Goal: Task Accomplishment & Management: Manage account settings

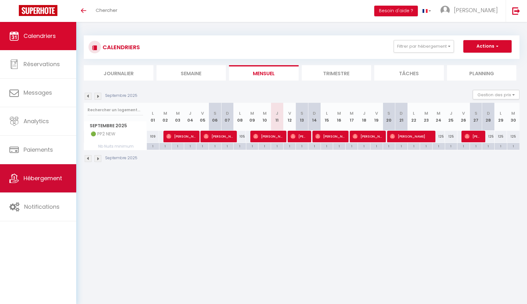
click at [50, 179] on span "Hébergement" at bounding box center [43, 178] width 39 height 8
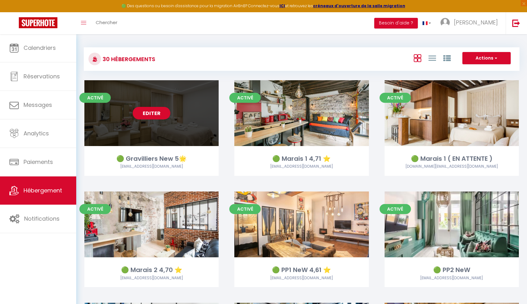
click at [155, 102] on div "Editer" at bounding box center [151, 113] width 134 height 66
click at [152, 113] on link "Editer" at bounding box center [152, 113] width 38 height 13
select select "3"
select select "2"
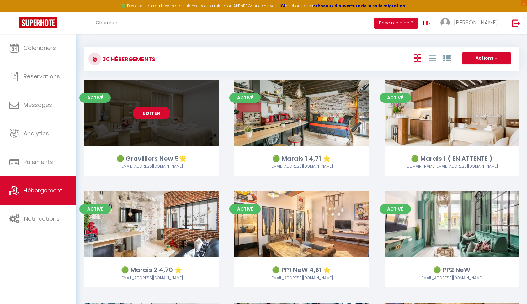
select select "1"
select select "28"
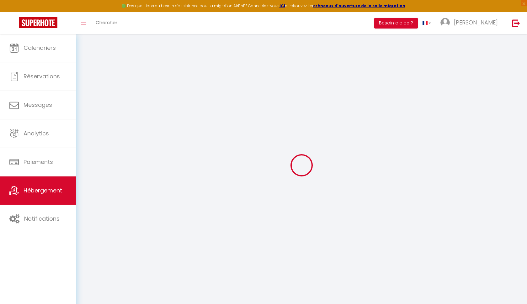
select select
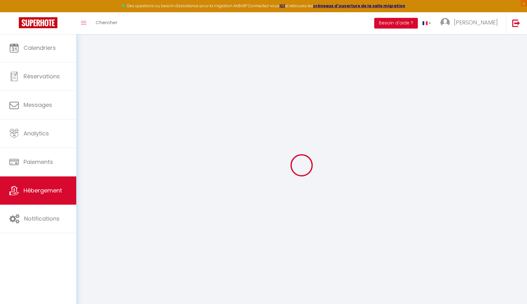
select select
checkbox input "false"
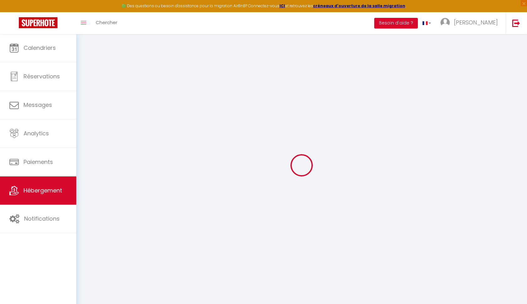
select select
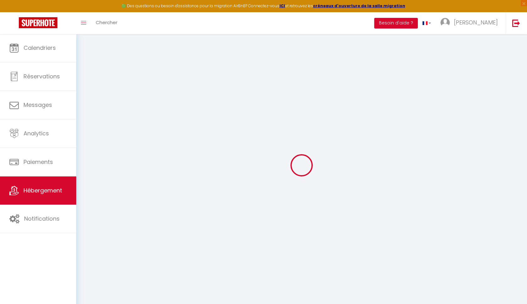
select select
checkbox input "false"
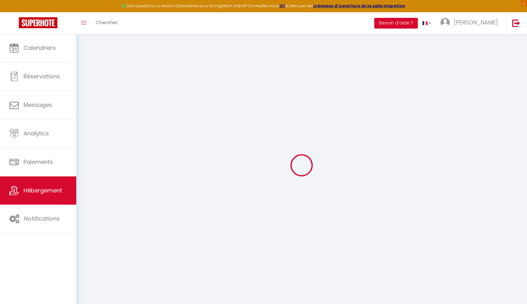
checkbox input "false"
select select
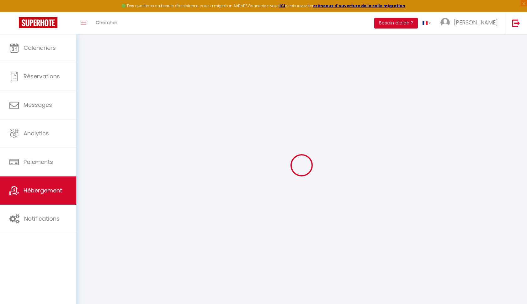
select select
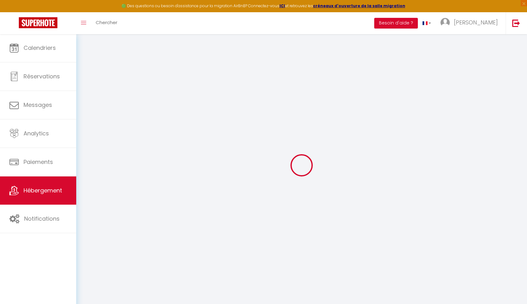
checkbox input "false"
select select
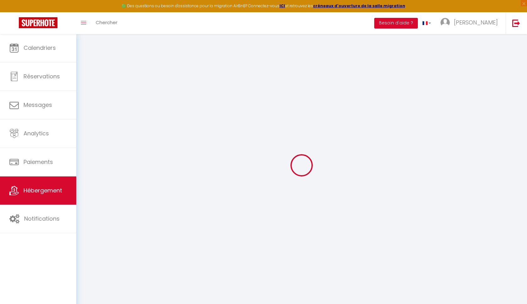
select select
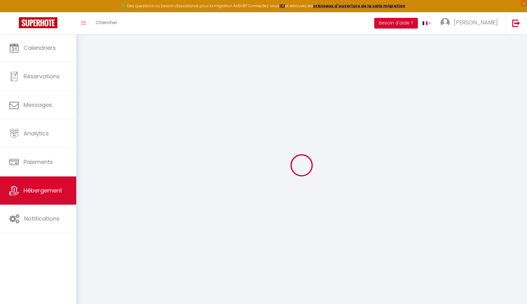
select select
checkbox input "false"
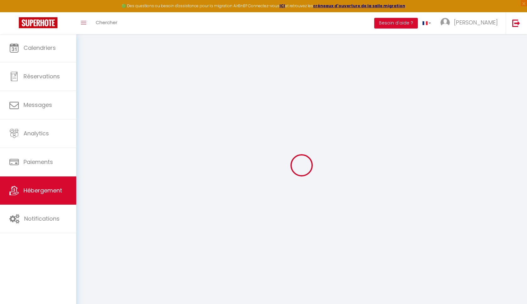
checkbox input "false"
select select
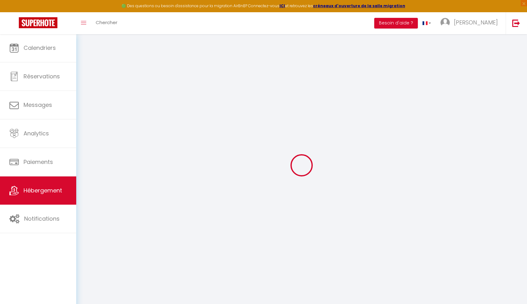
select select
checkbox input "false"
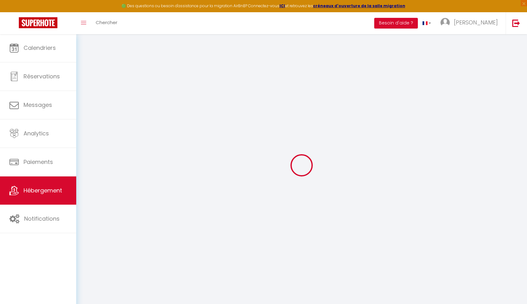
checkbox input "false"
select select
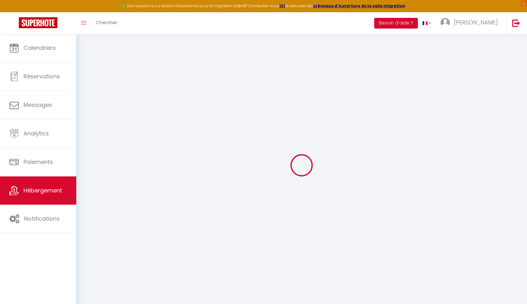
select select
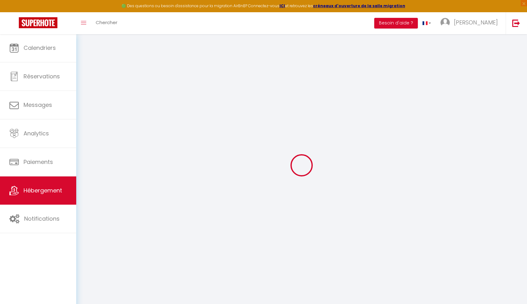
select select
checkbox input "false"
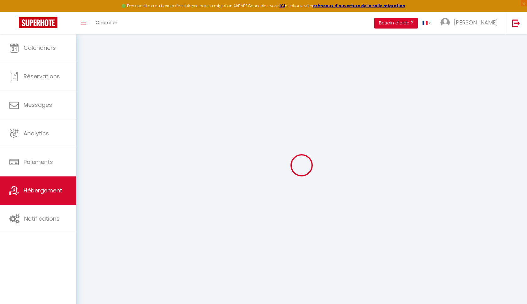
select select
type input "🟢 Gravilliers New 5🌟"
type input "Diane"
select select "2"
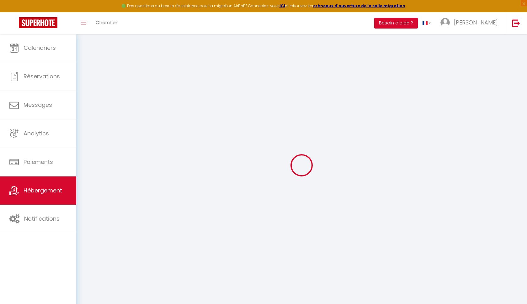
select select "0"
type input "169"
type input "100"
select select
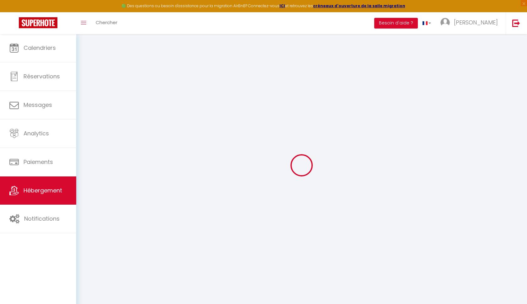
select select
type input "40 rue des gravilliers"
type input "75003"
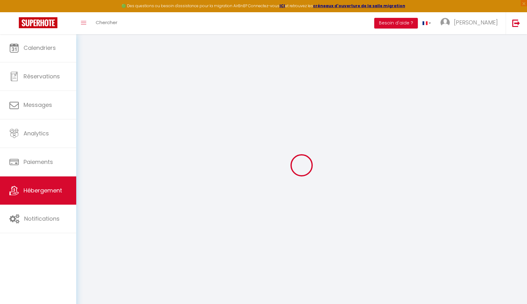
type input "[GEOGRAPHIC_DATA]"
type input "[EMAIL_ADDRESS][DOMAIN_NAME]"
select select
checkbox input "false"
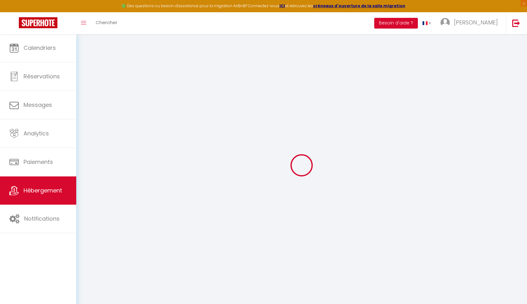
checkbox input "false"
type input "0"
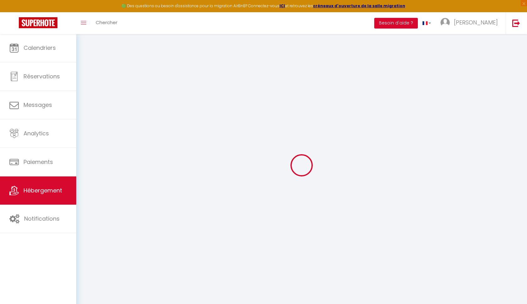
type input "0"
select select
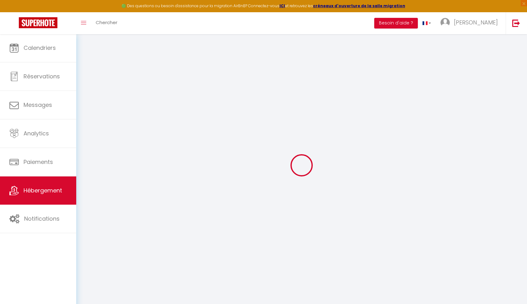
select select
checkbox input "false"
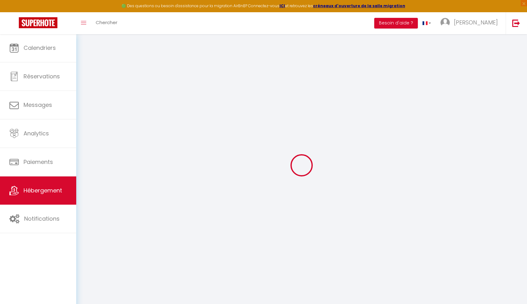
checkbox input "false"
select select
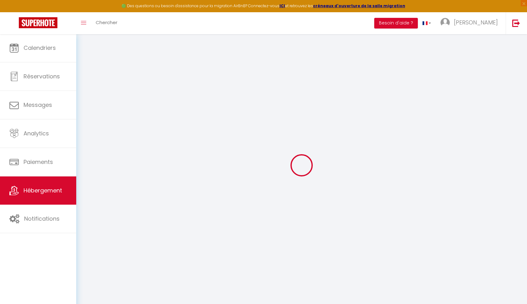
select select
checkbox input "false"
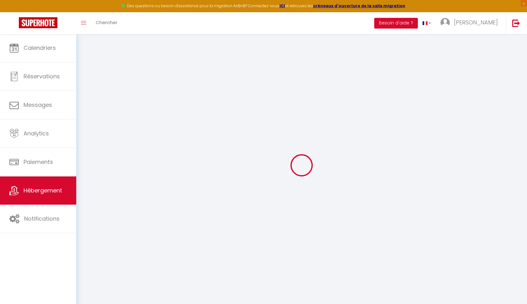
checkbox input "false"
select select
checkbox input "false"
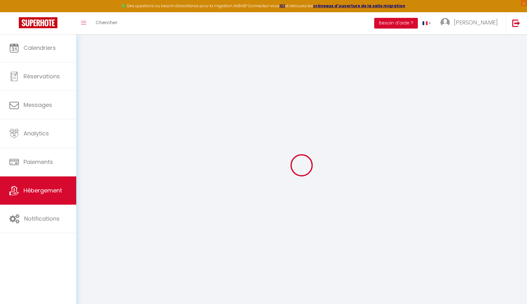
checkbox input "false"
select select "14:00"
select select
select select "11:00"
select select "30"
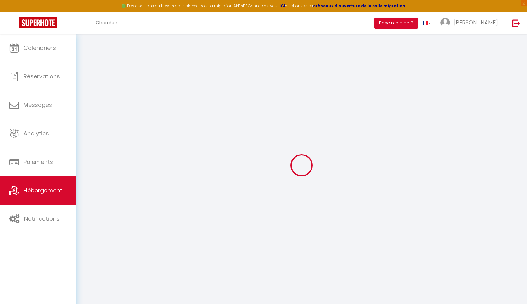
select select "120"
select select
checkbox input "false"
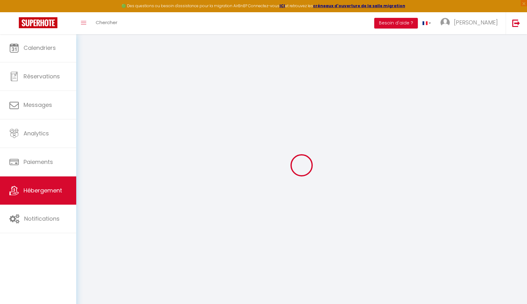
checkbox input "false"
select select
checkbox input "false"
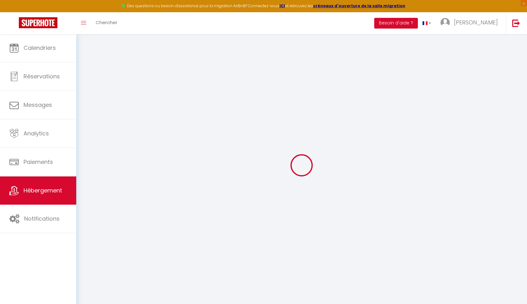
checkbox input "false"
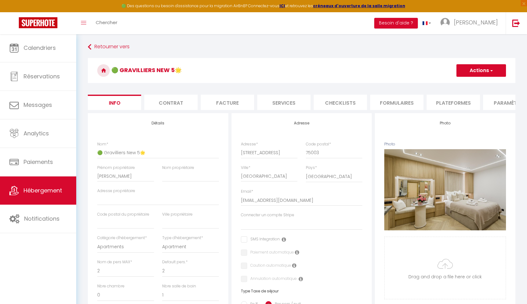
click at [439, 102] on li "Plateformes" at bounding box center [453, 102] width 53 height 15
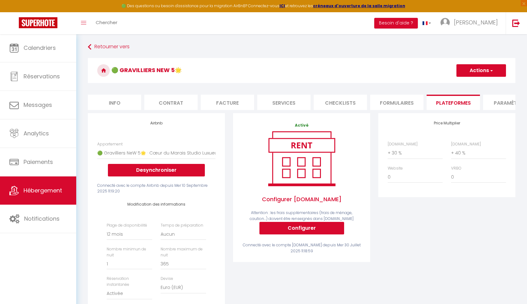
click at [112, 102] on li "Info" at bounding box center [114, 102] width 53 height 15
select select
checkbox input "false"
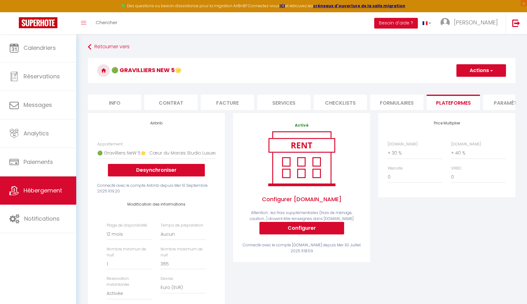
checkbox input "false"
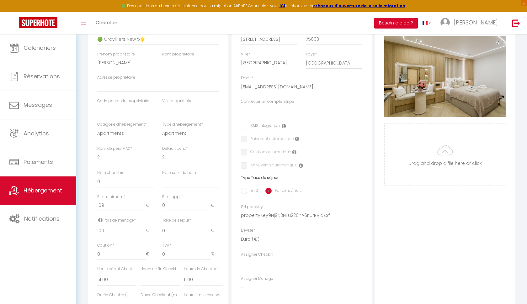
scroll to position [117, 0]
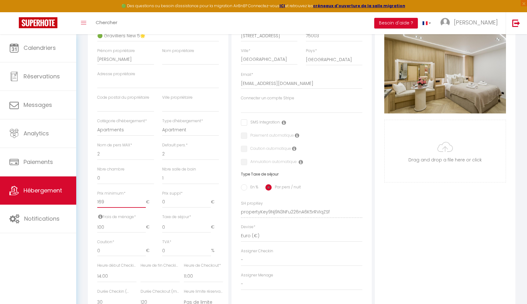
click at [104, 201] on input "169" at bounding box center [121, 202] width 49 height 11
type input "16"
select select
checkbox input "false"
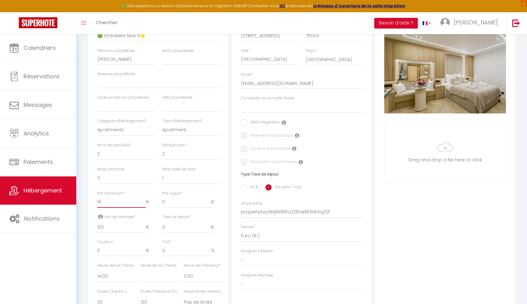
checkbox input "false"
type input "1"
select select
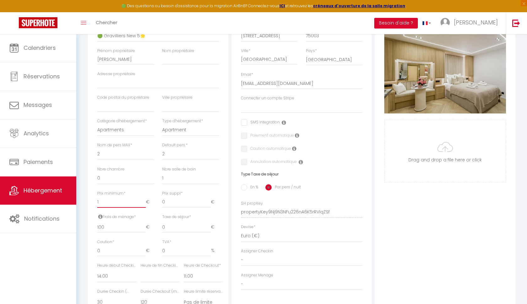
select select
checkbox input "false"
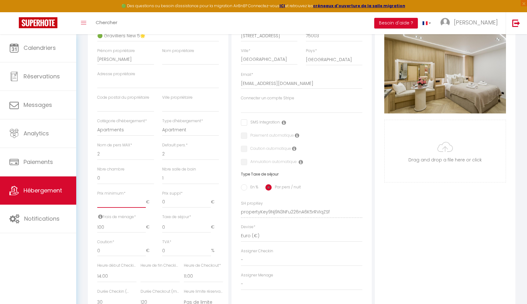
select select
checkbox input "false"
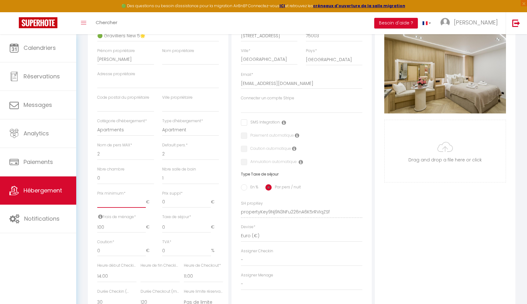
checkbox input "false"
type input "1"
select select
checkbox input "false"
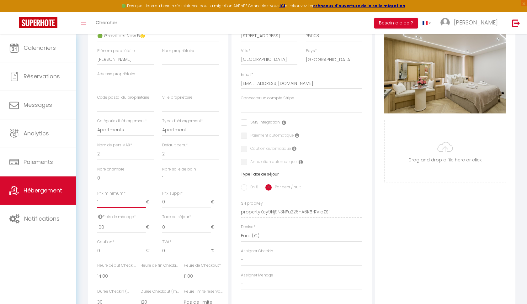
checkbox input "false"
type input "19"
select select
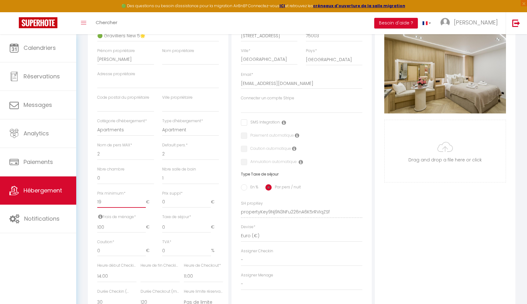
select select
checkbox input "false"
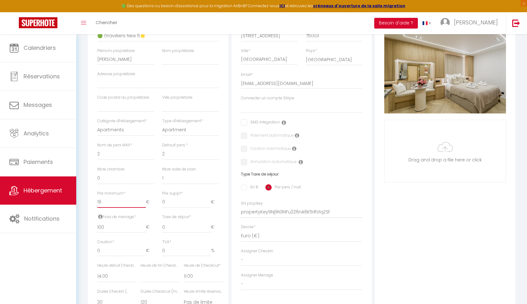
type input "199"
select select
checkbox input "false"
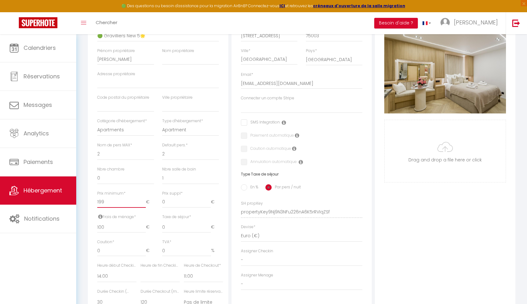
checkbox input "false"
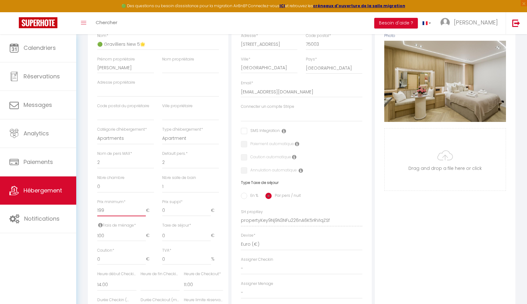
scroll to position [108, 0]
type input "199"
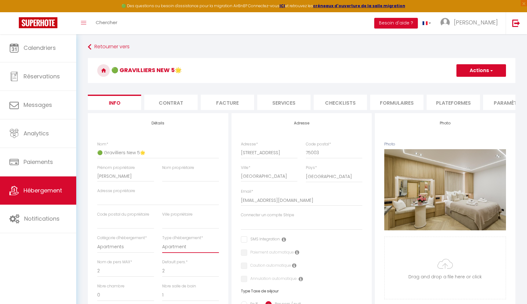
scroll to position [0, 0]
click at [493, 68] on span "button" at bounding box center [491, 70] width 4 height 6
click at [457, 84] on input "Enregistrer" at bounding box center [456, 84] width 23 height 6
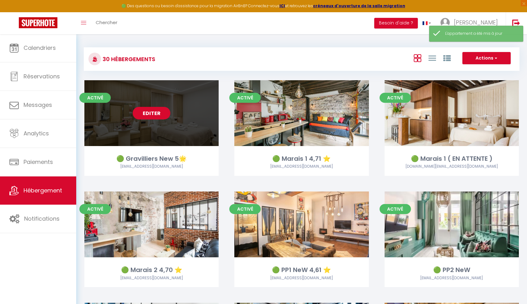
click at [142, 117] on link "Editer" at bounding box center [152, 113] width 38 height 13
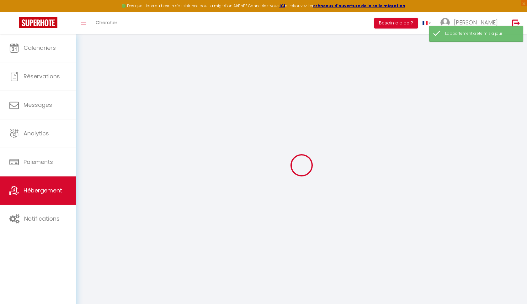
select select "2"
checkbox input "true"
checkbox input "false"
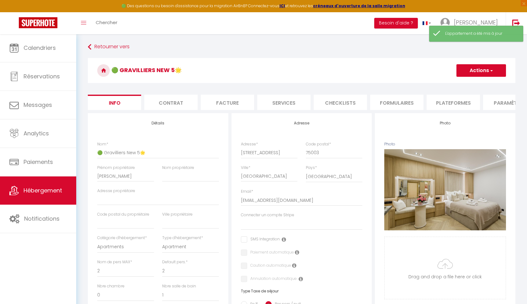
select select
checkbox input "false"
click at [179, 102] on li "Contrat" at bounding box center [170, 102] width 53 height 15
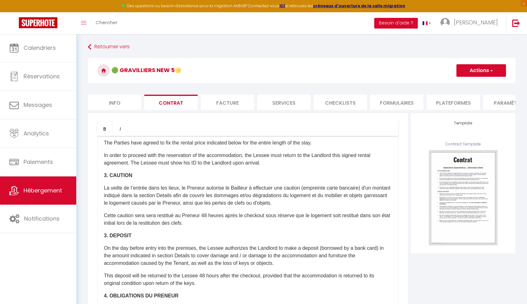
scroll to position [436, 0]
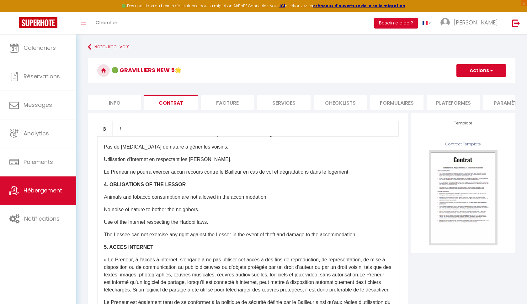
click at [222, 104] on li "Facture" at bounding box center [227, 102] width 53 height 15
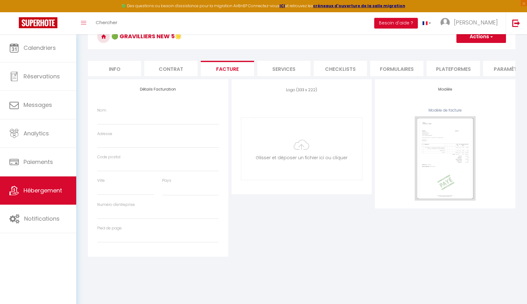
scroll to position [34, 0]
click at [290, 71] on li "Services" at bounding box center [283, 68] width 53 height 15
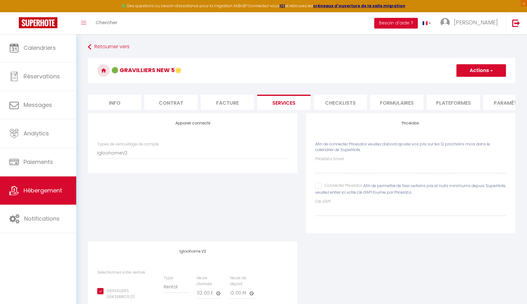
click at [344, 101] on li "Checklists" at bounding box center [340, 102] width 53 height 15
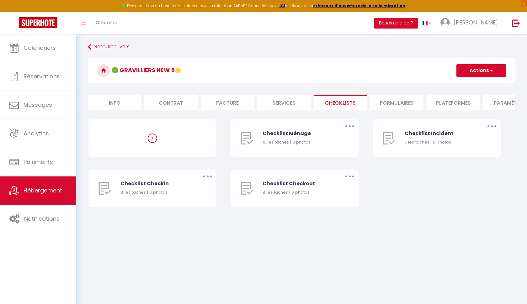
click at [394, 102] on li "Formulaires" at bounding box center [396, 102] width 53 height 15
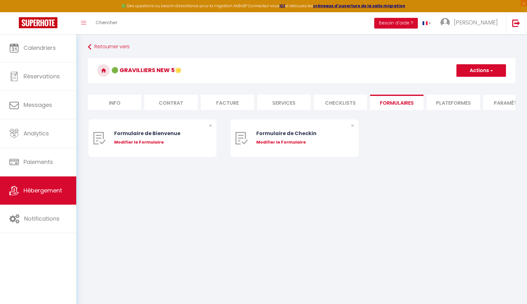
click at [459, 107] on li "Plateformes" at bounding box center [453, 102] width 53 height 15
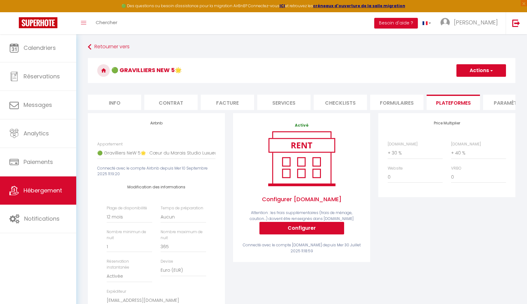
click at [500, 101] on li "Paramètres" at bounding box center [509, 102] width 53 height 15
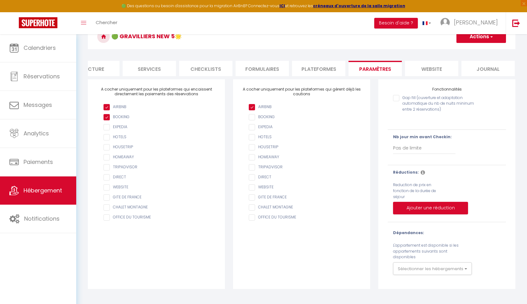
scroll to position [0, 134]
click at [437, 67] on li "website" at bounding box center [432, 68] width 53 height 15
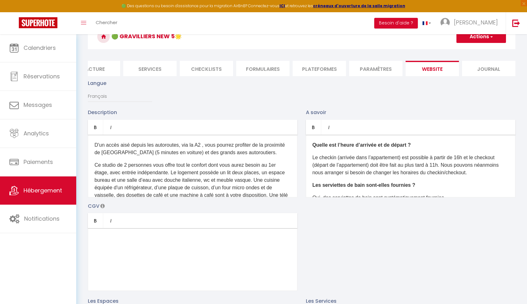
click at [486, 71] on li "Journal" at bounding box center [488, 68] width 53 height 15
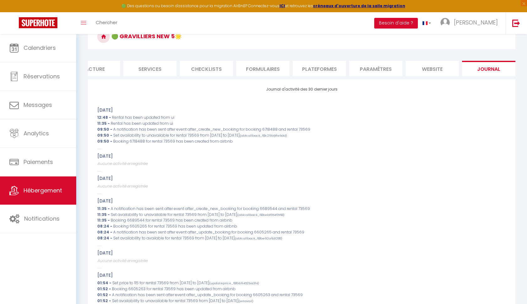
click at [107, 37] on icon at bounding box center [103, 36] width 13 height 13
click at [131, 37] on h3 "🟢 Gravilliers New 5🌟" at bounding box center [302, 36] width 428 height 25
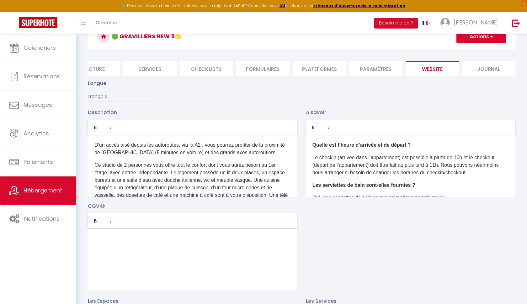
click at [104, 37] on icon at bounding box center [103, 36] width 13 height 13
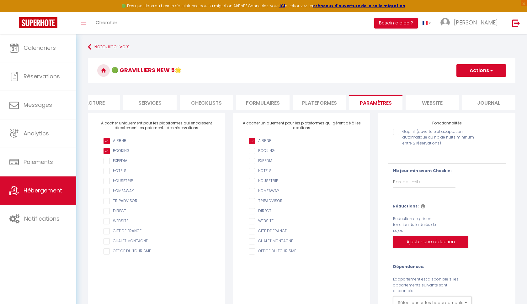
scroll to position [34, 0]
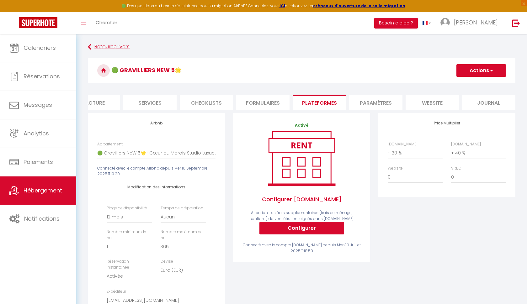
click at [110, 47] on link "Retourner vers" at bounding box center [302, 46] width 428 height 11
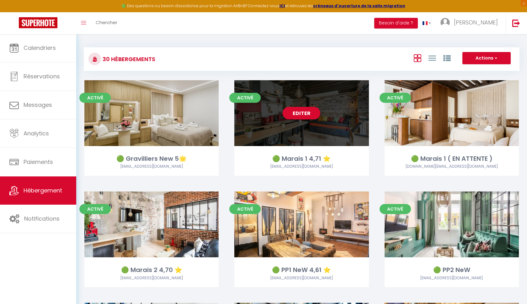
click at [306, 114] on link "Editer" at bounding box center [302, 113] width 38 height 13
click at [302, 114] on link "Editer" at bounding box center [302, 113] width 38 height 13
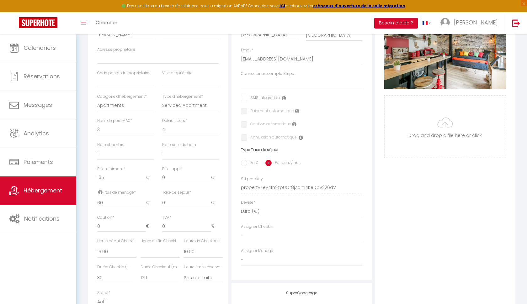
scroll to position [146, 0]
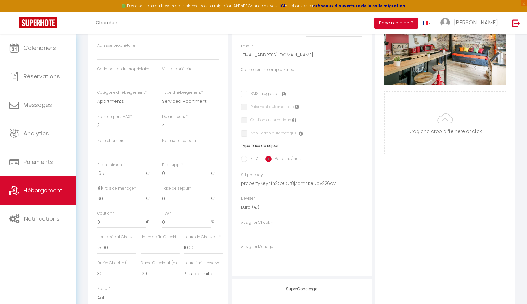
click at [117, 172] on input "165" at bounding box center [121, 173] width 49 height 11
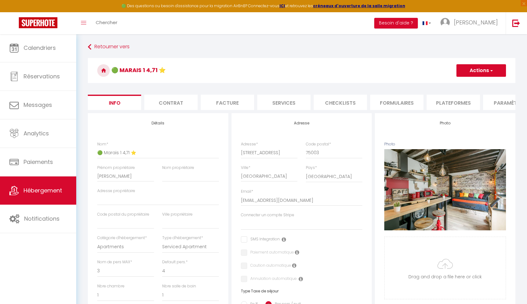
scroll to position [0, 0]
click at [464, 69] on button "Actions" at bounding box center [481, 70] width 50 height 13
click at [456, 84] on input "Enregistrer" at bounding box center [456, 84] width 23 height 6
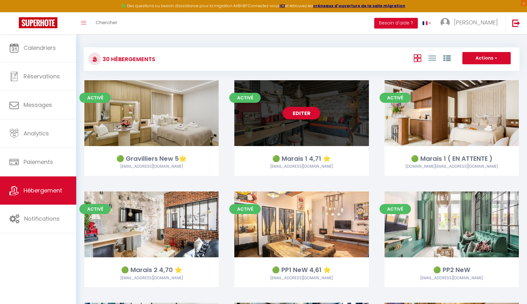
click at [303, 116] on link "Editer" at bounding box center [302, 113] width 38 height 13
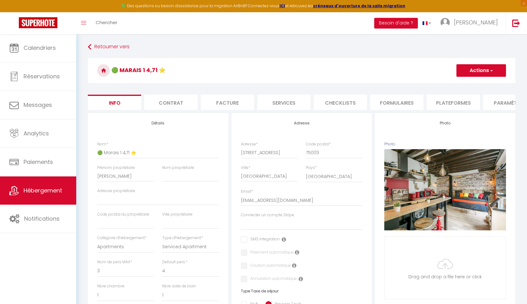
click at [457, 102] on li "Plateformes" at bounding box center [453, 102] width 53 height 15
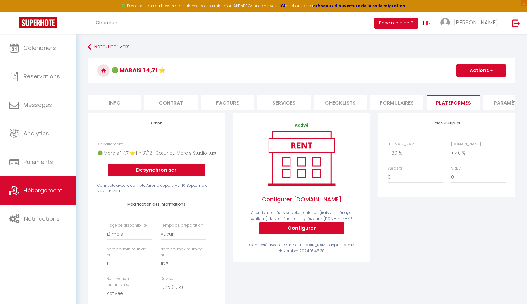
click at [117, 45] on link "Retourner vers" at bounding box center [302, 46] width 428 height 11
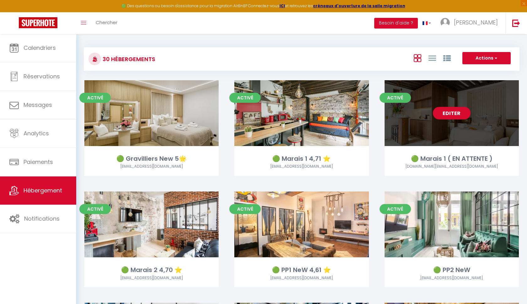
click at [443, 111] on link "Editer" at bounding box center [452, 113] width 38 height 13
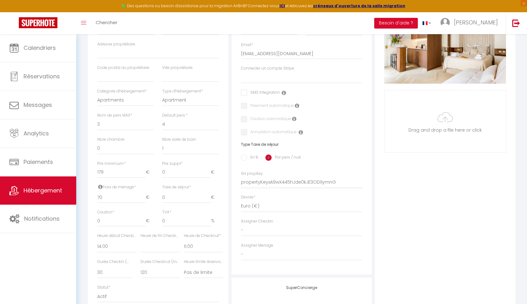
scroll to position [154, 0]
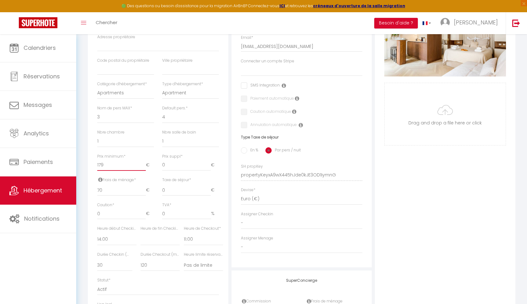
click at [124, 164] on input "179" at bounding box center [121, 165] width 49 height 11
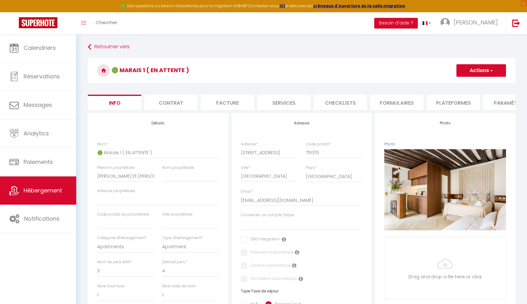
scroll to position [0, 0]
click at [479, 70] on button "Actions" at bounding box center [481, 70] width 50 height 13
click at [459, 86] on input "Enregistrer" at bounding box center [456, 84] width 23 height 6
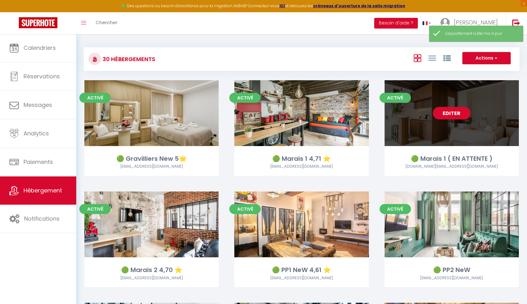
click at [434, 117] on link "Editer" at bounding box center [452, 113] width 38 height 13
click at [456, 111] on link "Editer" at bounding box center [452, 113] width 38 height 13
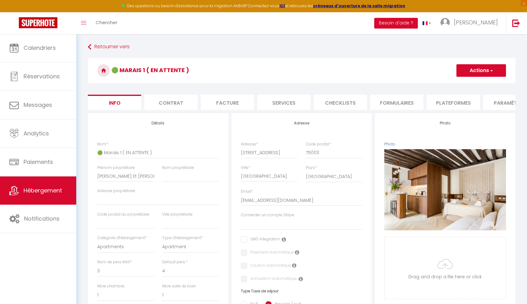
click at [453, 103] on li "Plateformes" at bounding box center [453, 102] width 53 height 15
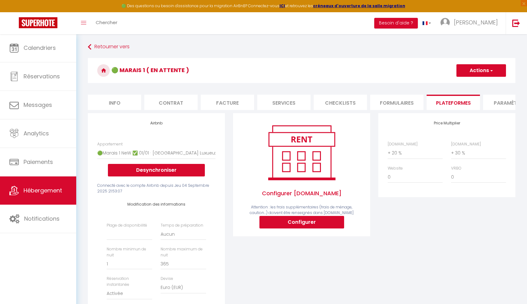
click at [491, 71] on span "button" at bounding box center [491, 70] width 4 height 6
click at [489, 70] on button "Actions" at bounding box center [481, 70] width 50 height 13
click at [474, 85] on link "Enregistrer" at bounding box center [481, 84] width 50 height 8
click at [117, 48] on link "Retourner vers" at bounding box center [302, 46] width 428 height 11
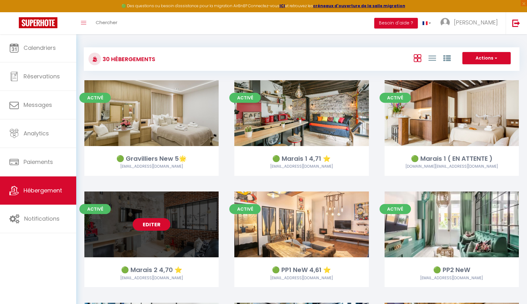
click at [156, 219] on link "Editer" at bounding box center [152, 224] width 38 height 13
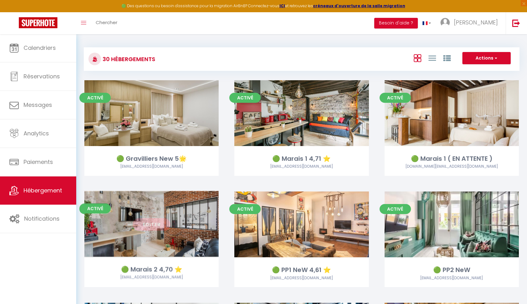
click at [151, 224] on link "Editer" at bounding box center [152, 224] width 38 height 13
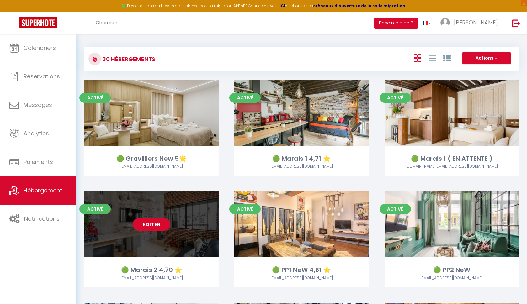
click at [151, 225] on link "Editer" at bounding box center [152, 224] width 38 height 13
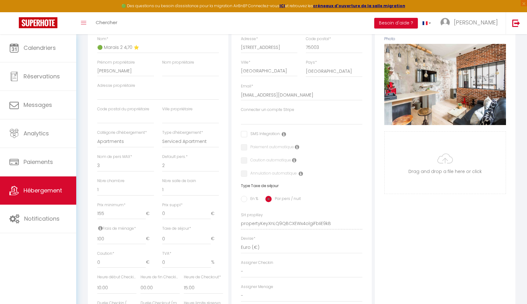
scroll to position [107, 0]
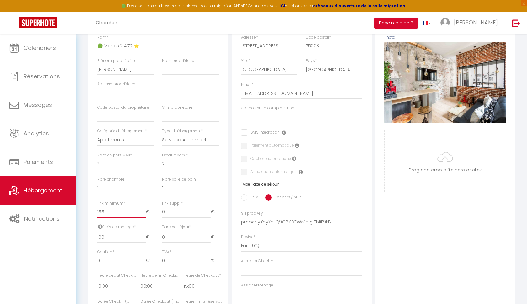
click at [107, 212] on input "155" at bounding box center [121, 212] width 49 height 11
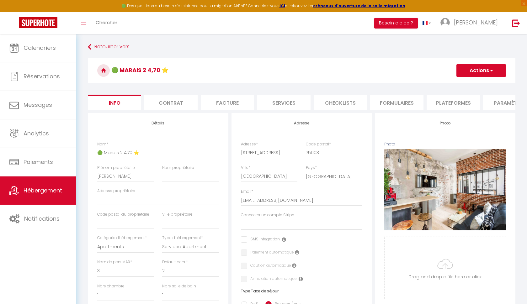
scroll to position [0, 0]
click at [476, 75] on button "Actions" at bounding box center [481, 70] width 50 height 13
click at [461, 86] on input "Enregistrer" at bounding box center [456, 84] width 23 height 6
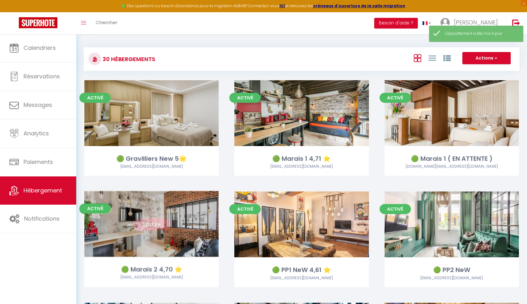
click at [143, 228] on link "Editer" at bounding box center [152, 224] width 38 height 13
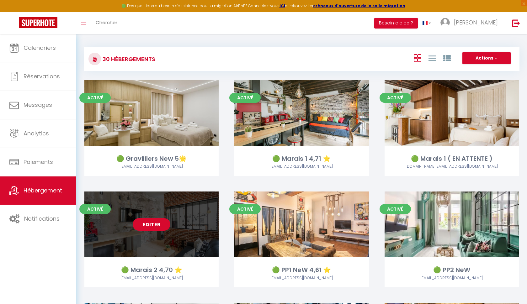
click at [154, 225] on link "Editer" at bounding box center [152, 224] width 38 height 13
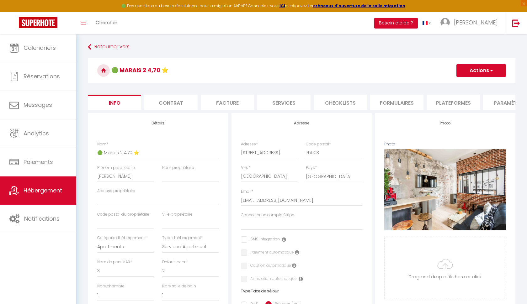
click at [444, 101] on li "Plateformes" at bounding box center [453, 102] width 53 height 15
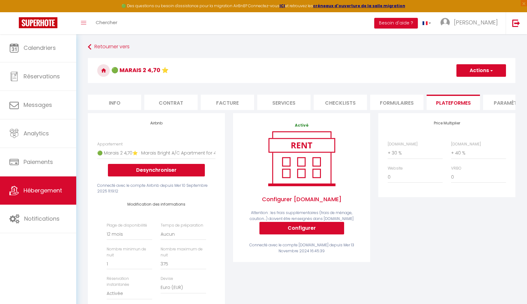
click at [107, 104] on li "Info" at bounding box center [114, 102] width 53 height 15
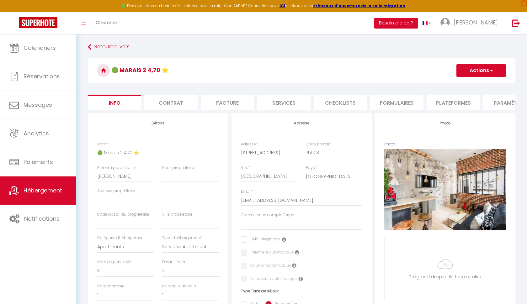
click at [447, 102] on li "Plateformes" at bounding box center [453, 102] width 53 height 15
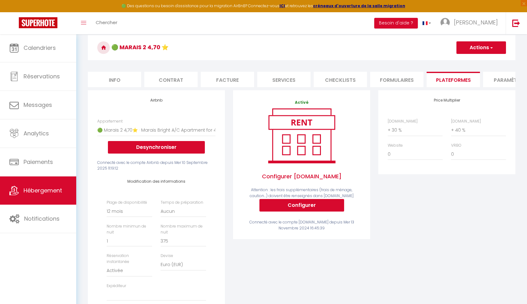
scroll to position [6, 0]
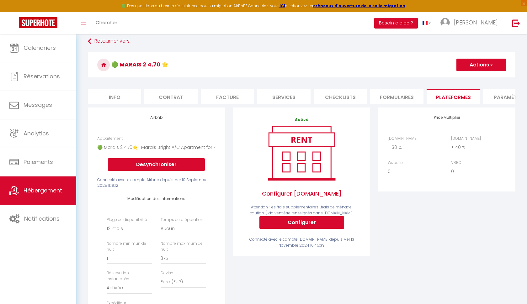
click at [479, 64] on button "Actions" at bounding box center [481, 65] width 50 height 13
click at [468, 81] on link "Enregistrer" at bounding box center [481, 79] width 50 height 8
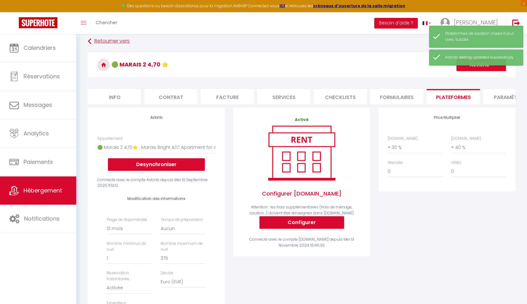
click at [107, 42] on link "Retourner vers" at bounding box center [302, 41] width 428 height 11
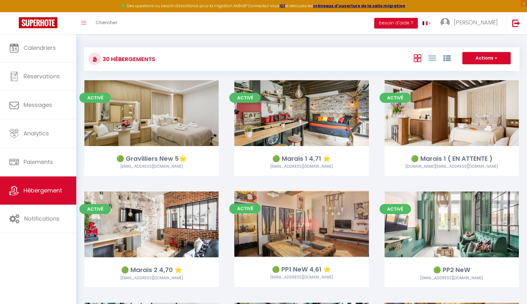
click at [299, 227] on link "Editer" at bounding box center [302, 224] width 38 height 13
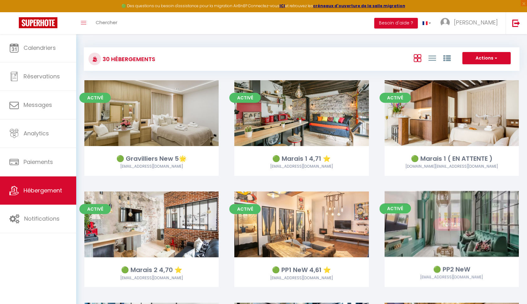
click at [454, 222] on link "Editer" at bounding box center [452, 224] width 38 height 13
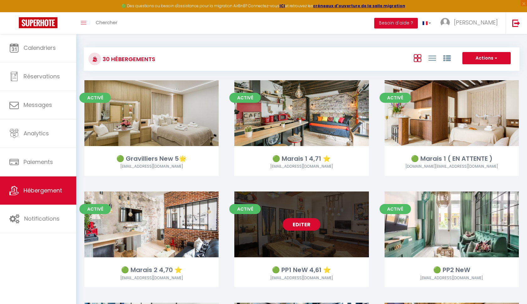
click at [298, 225] on link "Editer" at bounding box center [302, 224] width 38 height 13
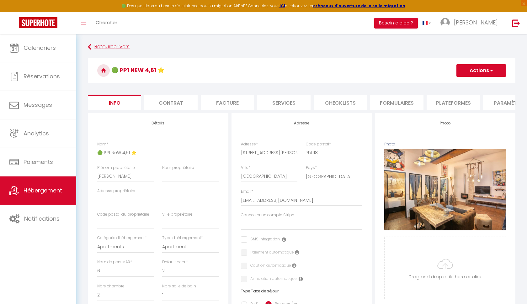
click at [115, 46] on link "Retourner vers" at bounding box center [302, 46] width 428 height 11
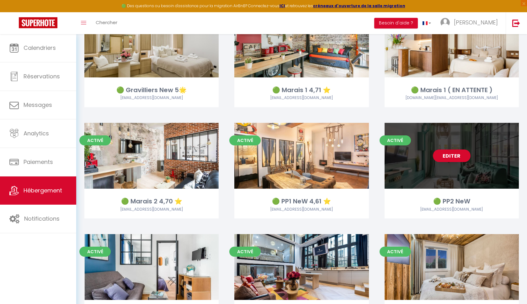
scroll to position [73, 0]
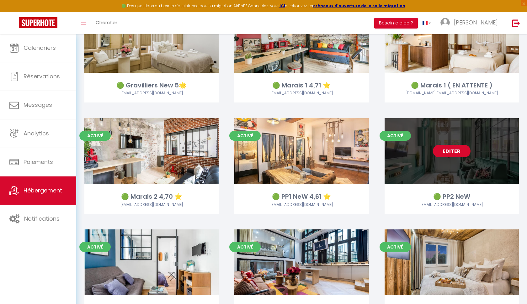
click at [447, 155] on link "Editer" at bounding box center [452, 151] width 38 height 13
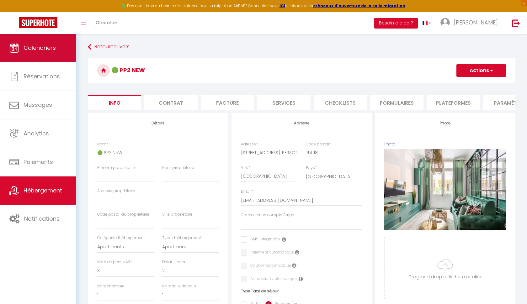
click at [50, 61] on link "Calendriers" at bounding box center [38, 48] width 76 height 28
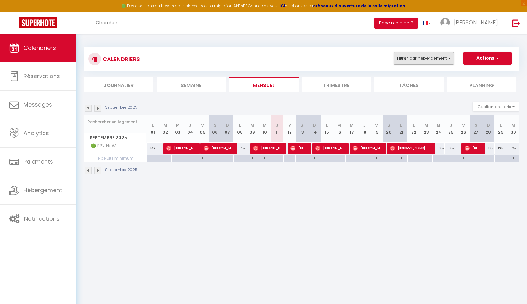
click at [438, 62] on button "Filtrer par hébergement" at bounding box center [424, 58] width 60 height 13
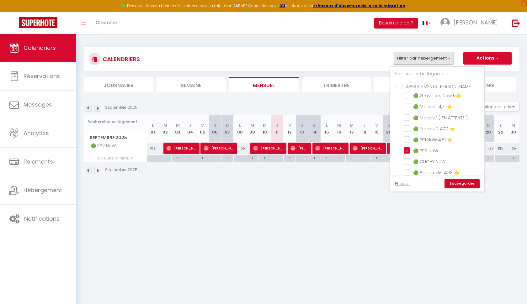
click at [454, 181] on link "Sauvegarder" at bounding box center [462, 183] width 35 height 9
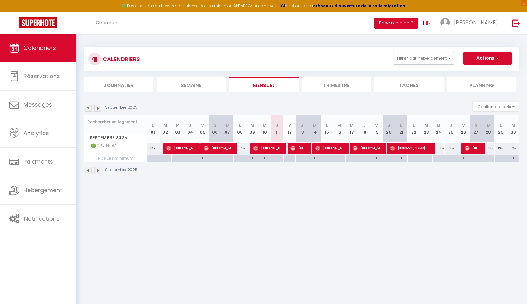
click at [96, 107] on img at bounding box center [97, 108] width 7 height 7
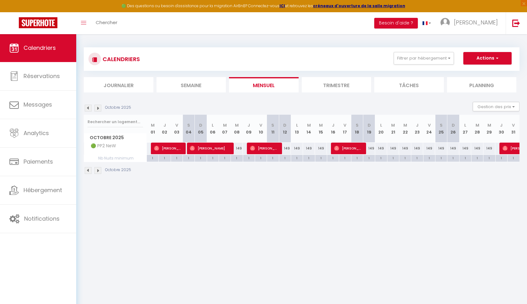
click at [87, 107] on img at bounding box center [88, 108] width 7 height 7
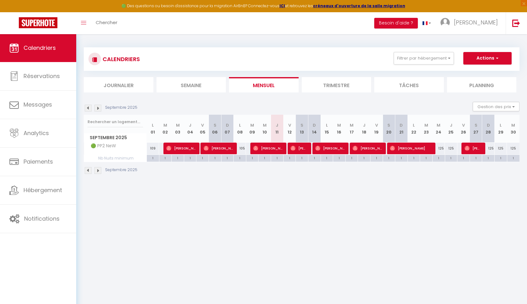
click at [441, 148] on div "125" at bounding box center [439, 149] width 13 height 12
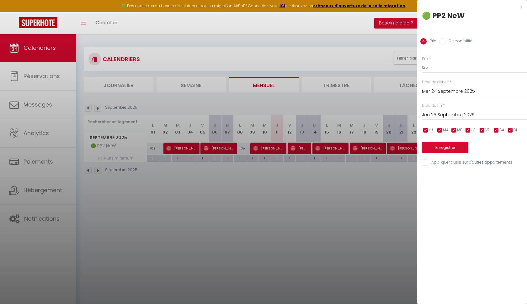
click at [440, 43] on input "Disponibilité" at bounding box center [442, 41] width 6 height 6
click at [437, 147] on button "Enregistrer" at bounding box center [445, 148] width 46 height 11
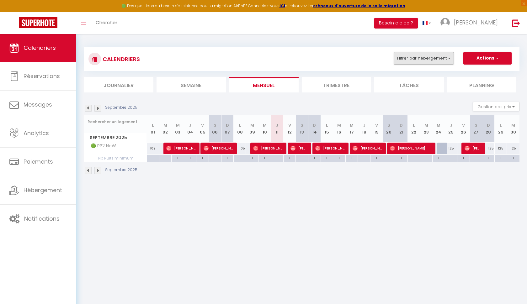
click at [436, 61] on button "Filtrer par hébergement" at bounding box center [424, 58] width 60 height 13
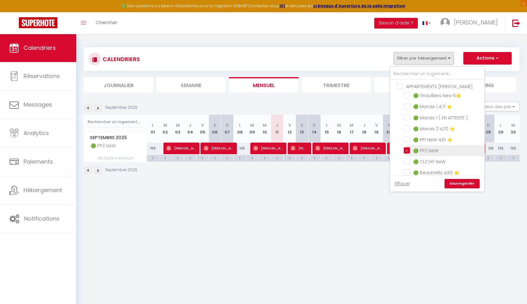
click at [407, 150] on input "🟢 PP2 NeW" at bounding box center [443, 150] width 78 height 6
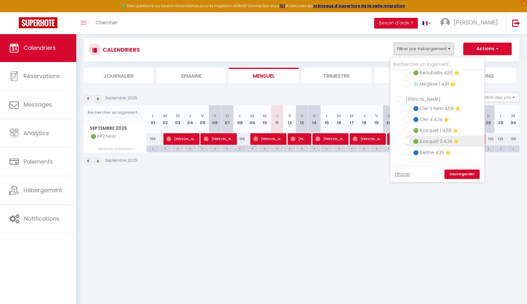
scroll to position [89, 0]
click at [408, 141] on input "🟢 Bosquet 2 4,74 ⭐️" at bounding box center [443, 143] width 78 height 6
click at [464, 175] on link "Sauvegarder" at bounding box center [462, 174] width 35 height 9
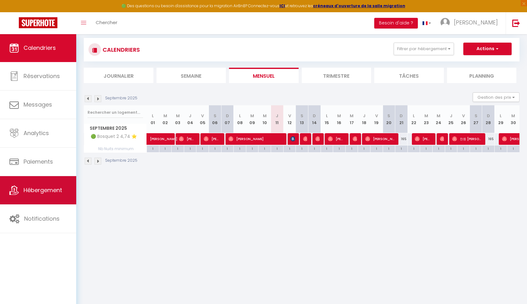
click at [28, 187] on span "Hébergement" at bounding box center [43, 190] width 39 height 8
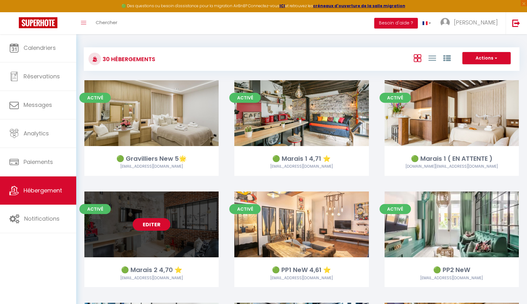
click at [150, 224] on link "Editer" at bounding box center [152, 224] width 38 height 13
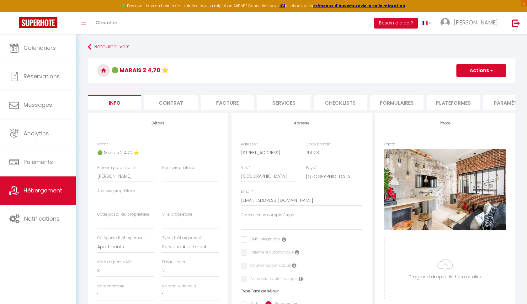
click at [495, 102] on li "Paramètres" at bounding box center [509, 102] width 53 height 15
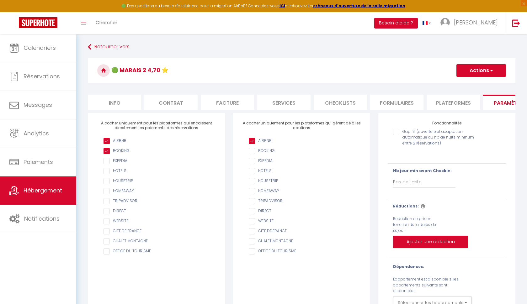
click at [461, 103] on li "Plateformes" at bounding box center [453, 102] width 53 height 15
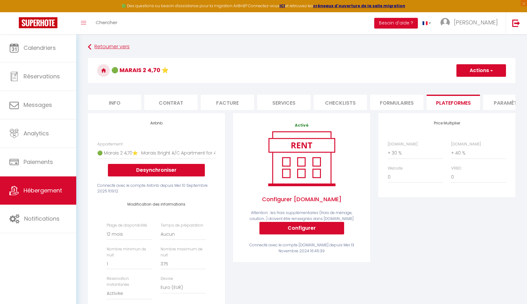
click at [101, 45] on link "Retourner vers" at bounding box center [302, 46] width 428 height 11
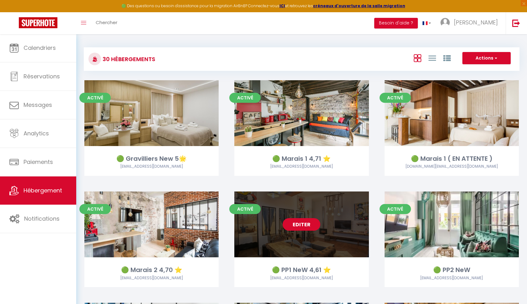
click at [303, 221] on link "Editer" at bounding box center [302, 224] width 38 height 13
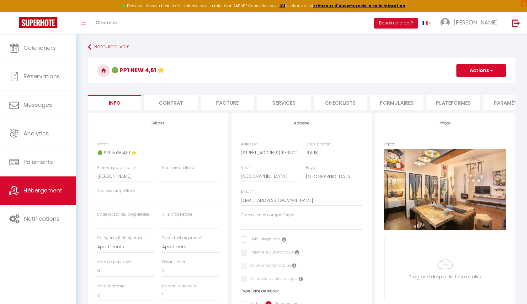
click at [455, 106] on li "Plateformes" at bounding box center [453, 102] width 53 height 15
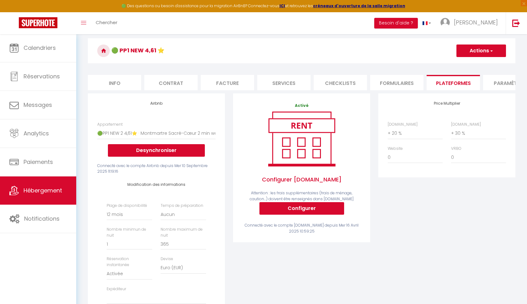
scroll to position [10, 0]
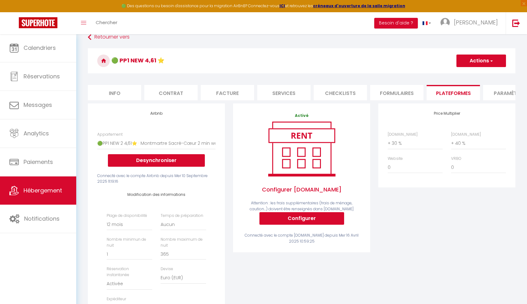
click at [477, 66] on button "Actions" at bounding box center [481, 61] width 50 height 13
click at [471, 77] on link "Enregistrer" at bounding box center [481, 75] width 50 height 8
click at [110, 38] on link "Retourner vers" at bounding box center [302, 37] width 428 height 11
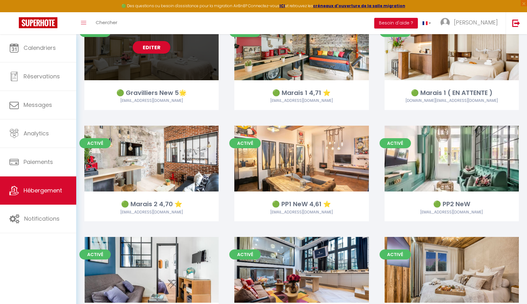
scroll to position [66, 0]
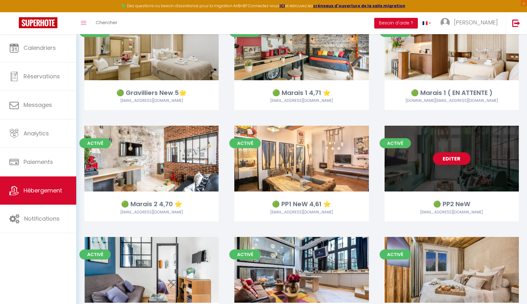
click at [447, 159] on link "Editer" at bounding box center [452, 158] width 38 height 13
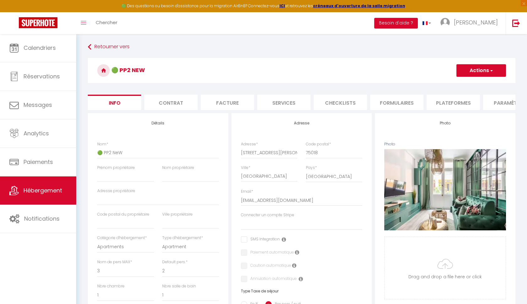
click at [467, 72] on button "Actions" at bounding box center [481, 70] width 50 height 13
click at [459, 83] on input "Enregistrer" at bounding box center [456, 84] width 23 height 6
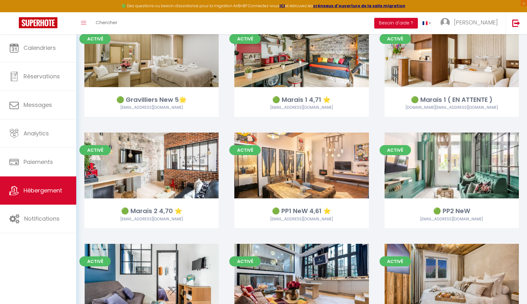
scroll to position [63, 0]
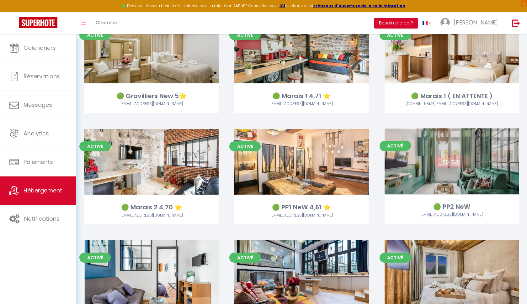
click at [448, 162] on link "Editer" at bounding box center [452, 162] width 38 height 13
click at [442, 162] on link "Editer" at bounding box center [452, 162] width 38 height 13
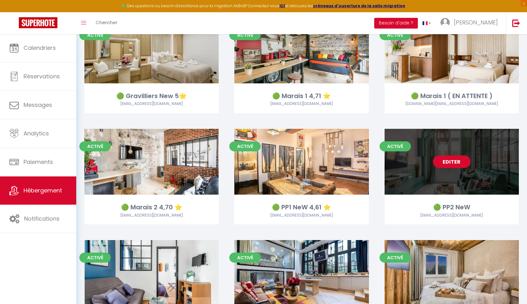
click at [442, 162] on link "Editer" at bounding box center [452, 162] width 38 height 13
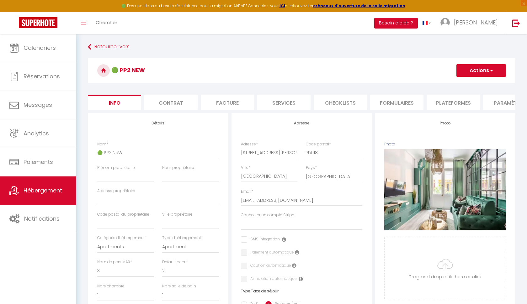
click at [449, 104] on li "Plateformes" at bounding box center [453, 102] width 53 height 15
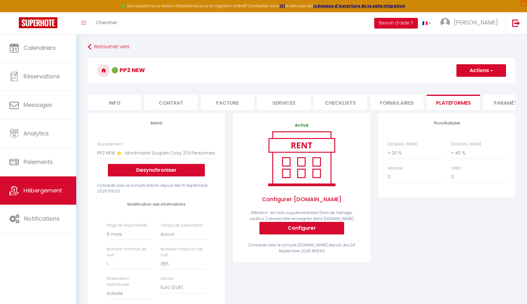
click at [482, 67] on button "Actions" at bounding box center [481, 70] width 50 height 13
click at [473, 84] on link "Enregistrer" at bounding box center [481, 84] width 50 height 8
click at [477, 69] on button "Actions" at bounding box center [481, 70] width 50 height 13
click at [464, 85] on link "Enregistrer" at bounding box center [481, 84] width 50 height 8
click at [491, 70] on span "button" at bounding box center [491, 70] width 4 height 6
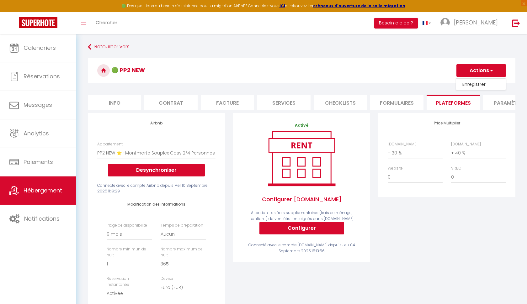
click at [478, 83] on link "Enregistrer" at bounding box center [481, 84] width 50 height 8
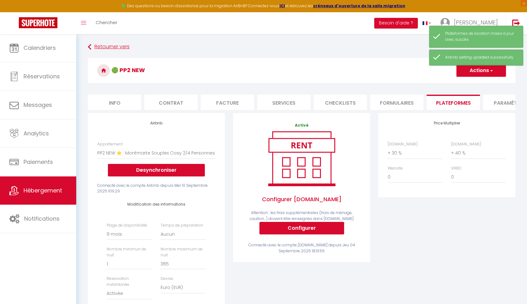
click at [107, 48] on link "Retourner vers" at bounding box center [302, 46] width 428 height 11
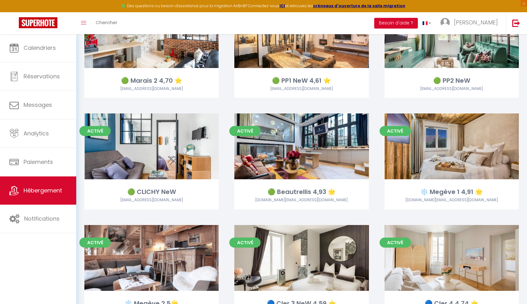
scroll to position [204, 0]
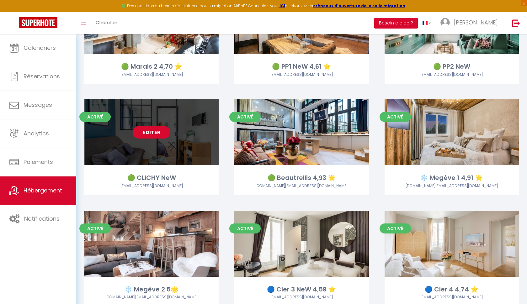
click at [142, 131] on link "Editer" at bounding box center [152, 132] width 38 height 13
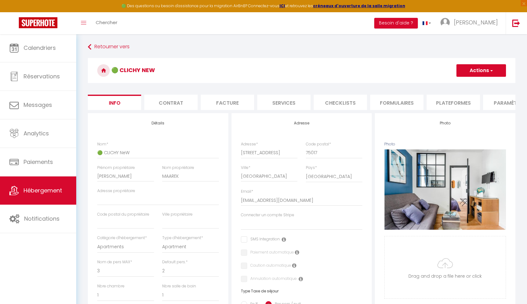
click at [450, 101] on li "Plateformes" at bounding box center [453, 102] width 53 height 15
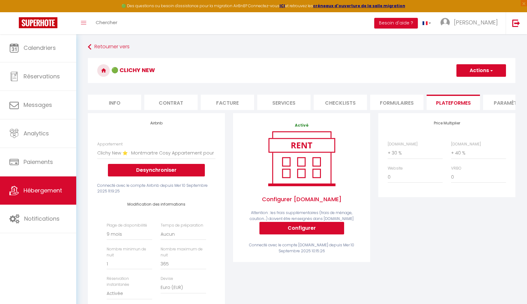
click at [486, 72] on button "Actions" at bounding box center [481, 70] width 50 height 13
click at [479, 85] on link "Enregistrer" at bounding box center [481, 84] width 50 height 8
click at [492, 70] on span "button" at bounding box center [491, 70] width 4 height 6
click at [482, 84] on link "Enregistrer" at bounding box center [481, 84] width 50 height 8
click at [93, 48] on link "Retourner vers" at bounding box center [302, 46] width 428 height 11
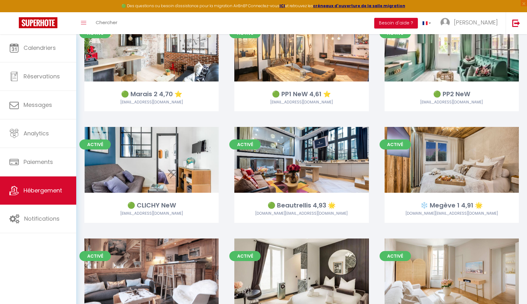
scroll to position [176, 0]
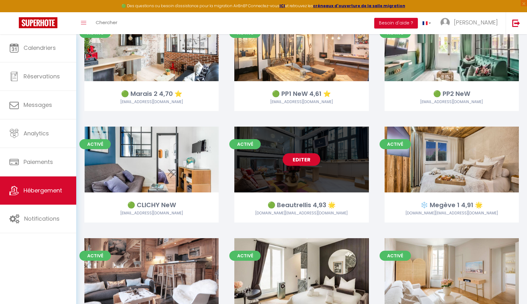
click at [296, 160] on link "Editer" at bounding box center [302, 159] width 38 height 13
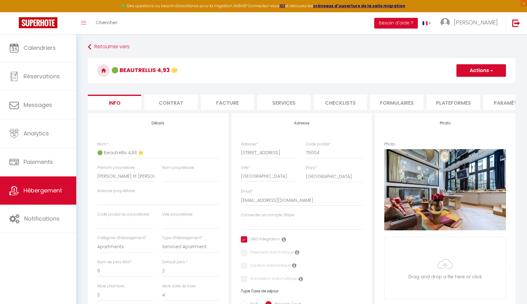
click at [444, 100] on li "Plateformes" at bounding box center [453, 102] width 53 height 15
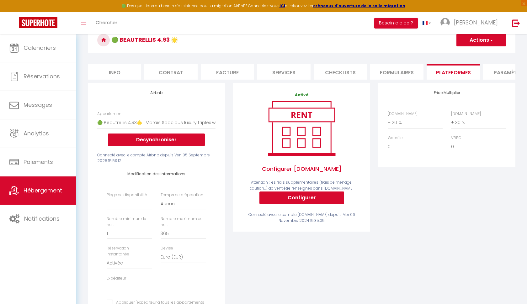
scroll to position [25, 0]
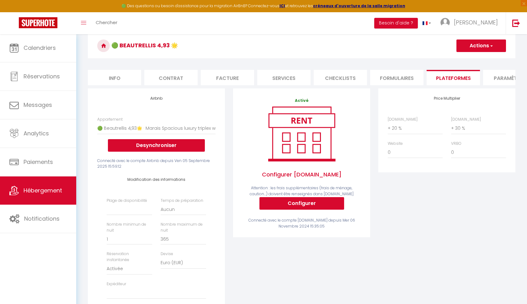
click at [115, 80] on li "Info" at bounding box center [114, 77] width 53 height 15
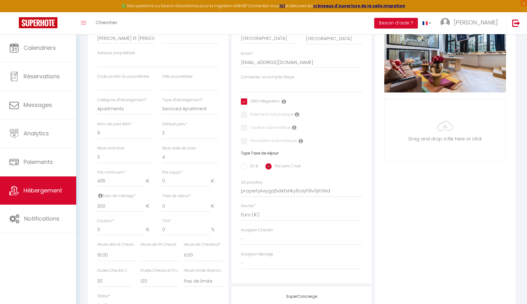
scroll to position [143, 0]
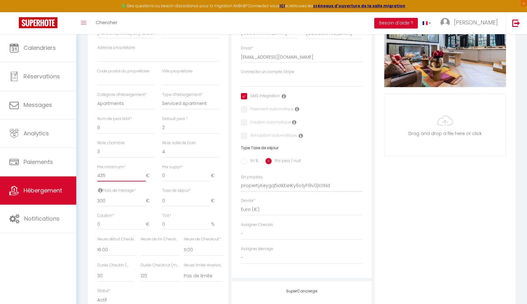
click at [122, 174] on input "435" at bounding box center [121, 175] width 49 height 11
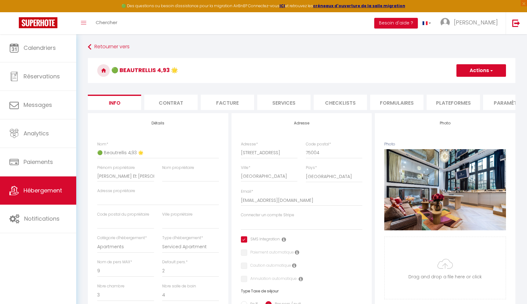
scroll to position [0, 0]
click at [480, 71] on button "Actions" at bounding box center [481, 70] width 50 height 13
click at [462, 86] on input "Enregistrer" at bounding box center [456, 84] width 23 height 6
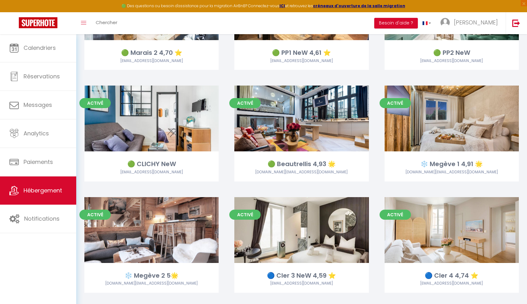
scroll to position [242, 0]
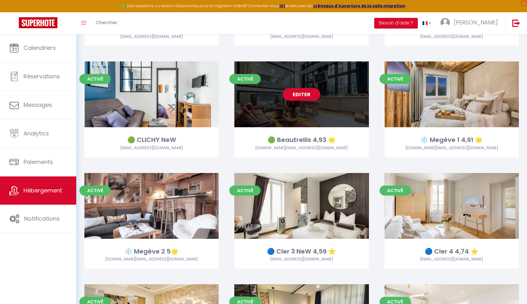
click at [303, 94] on link "Editer" at bounding box center [302, 94] width 38 height 13
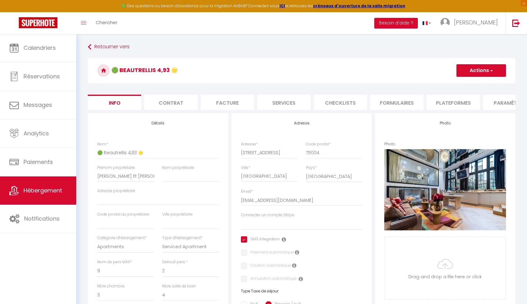
click at [455, 104] on li "Plateformes" at bounding box center [453, 102] width 53 height 15
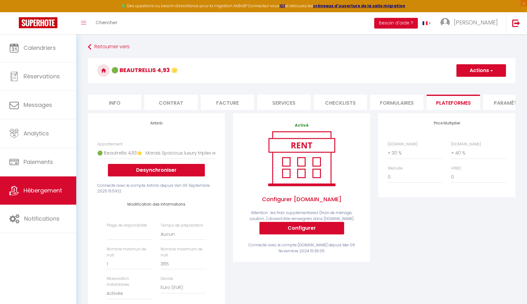
click at [478, 70] on button "Actions" at bounding box center [481, 70] width 50 height 13
click at [470, 84] on link "Enregistrer" at bounding box center [481, 84] width 50 height 8
click at [96, 46] on link "Retourner vers" at bounding box center [302, 46] width 428 height 11
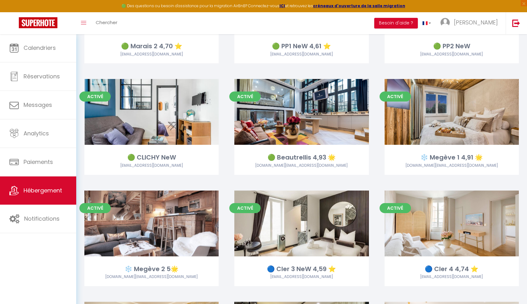
scroll to position [236, 0]
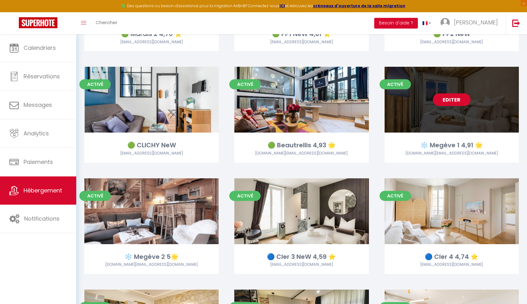
click at [446, 98] on link "Editer" at bounding box center [452, 99] width 38 height 13
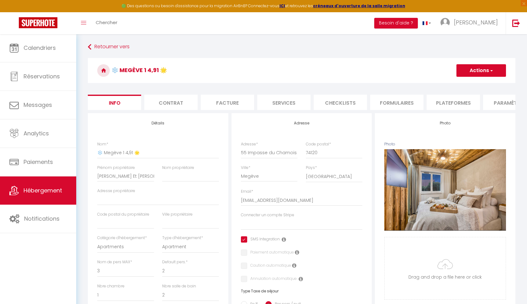
click at [478, 71] on button "Actions" at bounding box center [481, 70] width 50 height 13
click at [467, 84] on input "Enregistrer" at bounding box center [456, 84] width 23 height 6
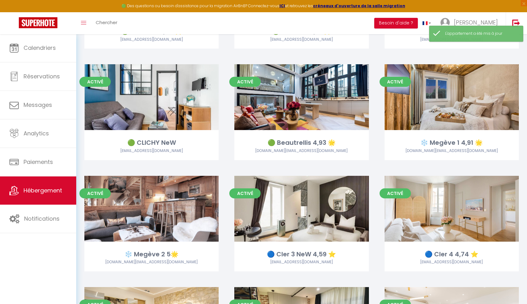
scroll to position [264, 0]
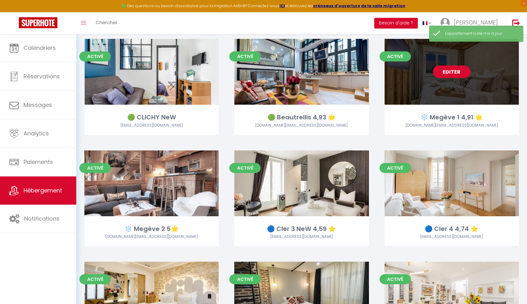
click at [448, 70] on link "Editer" at bounding box center [452, 72] width 38 height 13
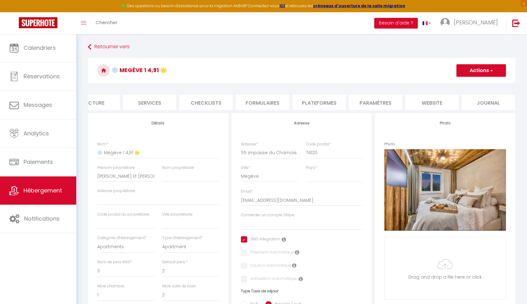
scroll to position [0, 134]
click at [325, 103] on li "Plateformes" at bounding box center [319, 102] width 53 height 15
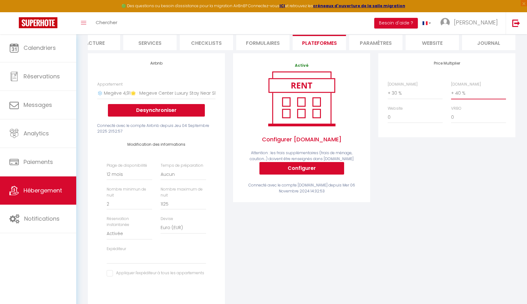
scroll to position [60, 0]
click at [149, 200] on input "3" at bounding box center [129, 203] width 45 height 11
click at [149, 204] on input "2" at bounding box center [129, 203] width 45 height 11
click at [149, 204] on input "1" at bounding box center [129, 203] width 45 height 11
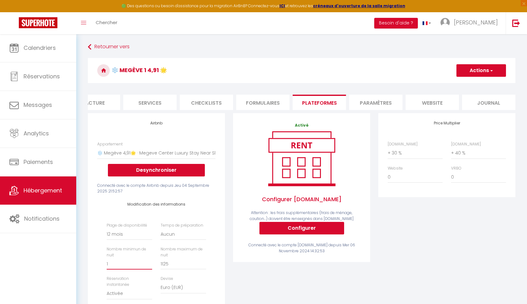
scroll to position [0, 0]
click at [469, 73] on button "Actions" at bounding box center [481, 70] width 50 height 13
click at [464, 85] on link "Enregistrer" at bounding box center [481, 84] width 50 height 8
click at [36, 188] on span "Hébergement" at bounding box center [43, 191] width 39 height 8
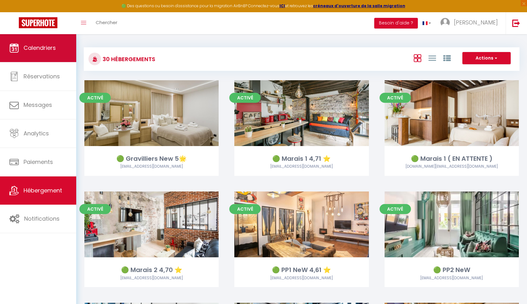
click at [33, 51] on span "Calendriers" at bounding box center [40, 48] width 32 height 8
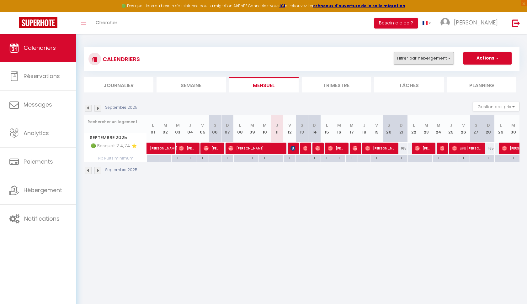
click at [450, 56] on button "Filtrer par hébergement" at bounding box center [424, 58] width 60 height 13
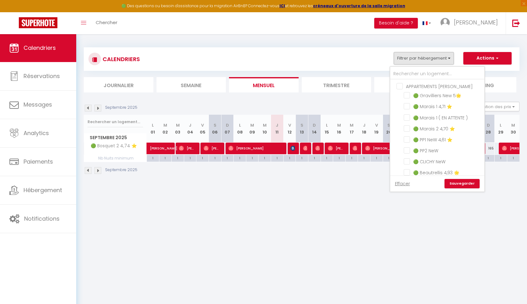
click at [287, 215] on body "🟢 Des questions ou besoin d'assistance pour la migration AirBnB? Connectez-vous…" at bounding box center [263, 186] width 527 height 304
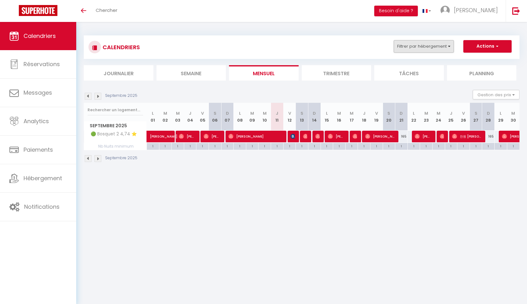
click at [441, 46] on button "Filtrer par hébergement" at bounding box center [424, 46] width 60 height 13
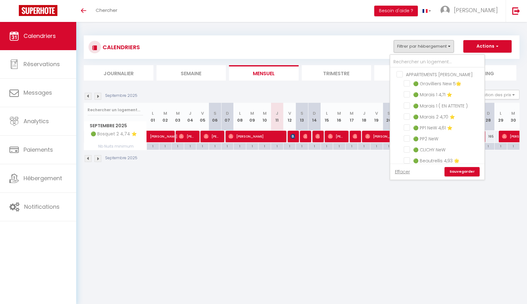
click at [400, 75] on input "APPARTEMENTS [PERSON_NAME]" at bounding box center [444, 74] width 94 height 6
checkbox input "true"
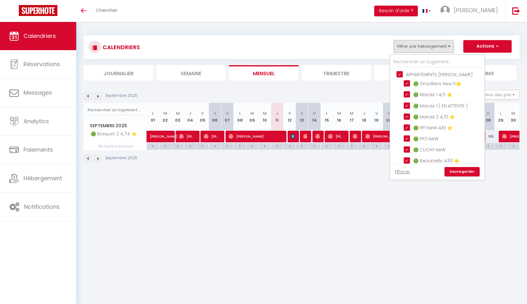
checkbox input "true"
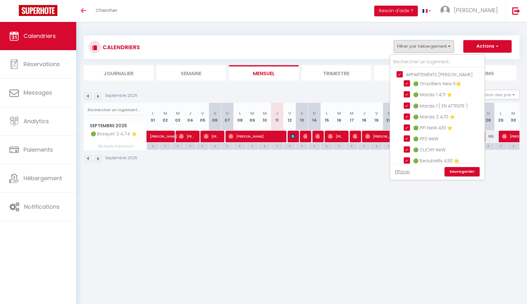
checkbox input "true"
checkbox input "false"
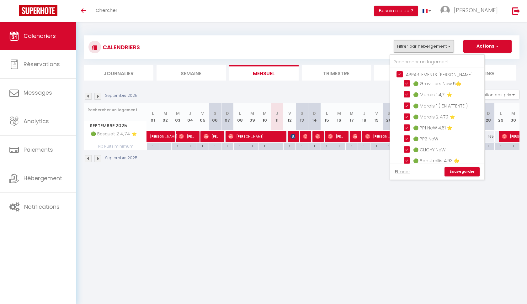
checkbox input "false"
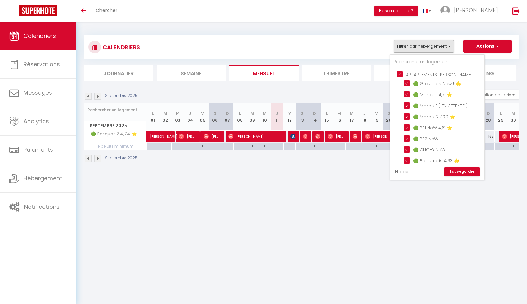
checkbox input "false"
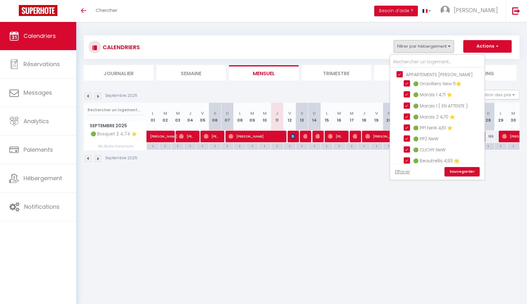
checkbox input "false"
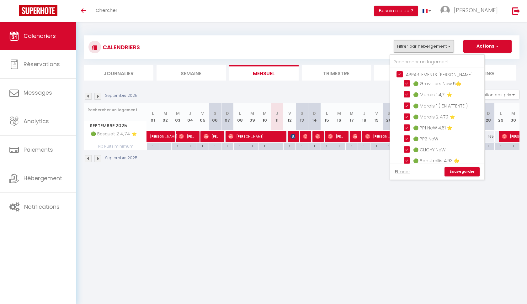
checkbox input "false"
checkbox input "true"
checkbox input "false"
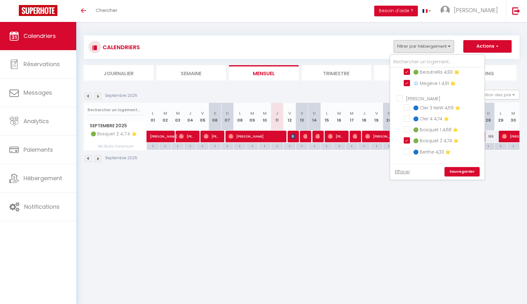
scroll to position [93, 0]
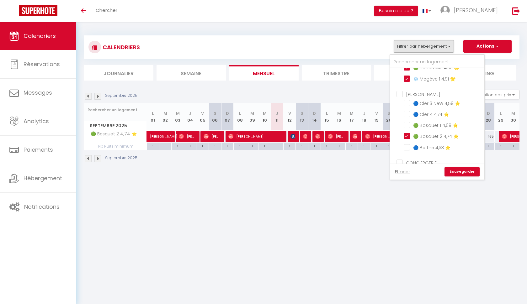
click at [398, 91] on input "[PERSON_NAME]" at bounding box center [444, 94] width 94 height 6
checkbox input "true"
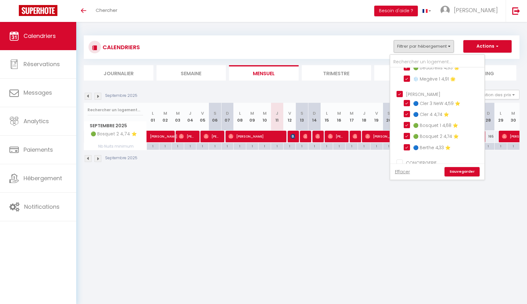
checkbox input "true"
checkbox input "false"
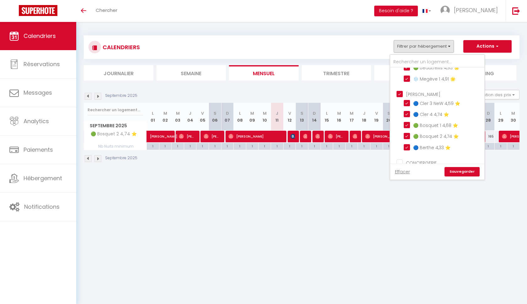
checkbox input "false"
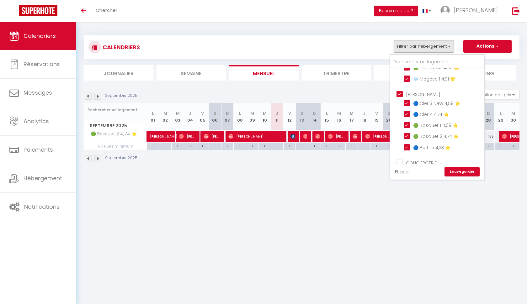
checkbox input "false"
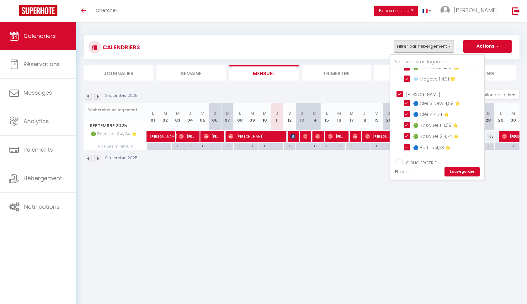
checkbox input "false"
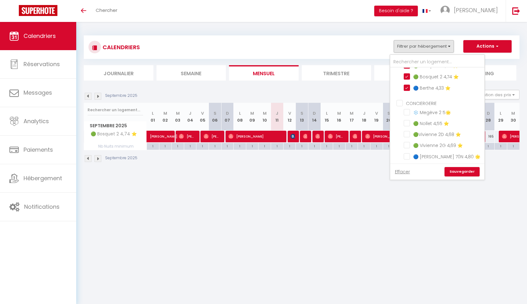
scroll to position [167, 0]
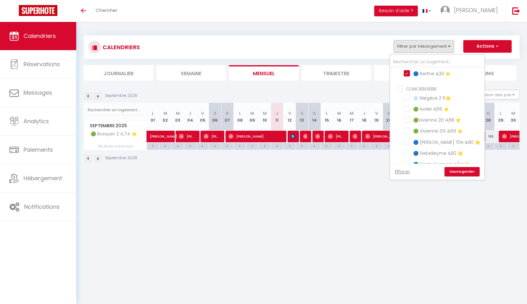
click at [398, 88] on input "CONCIERGERIE" at bounding box center [444, 88] width 94 height 6
checkbox input "true"
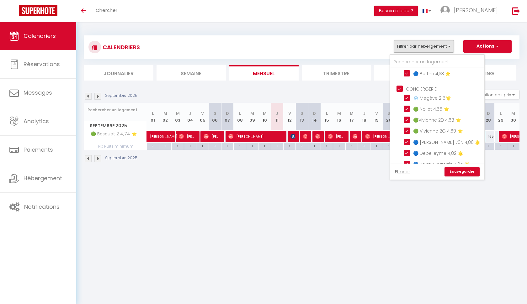
checkbox input "true"
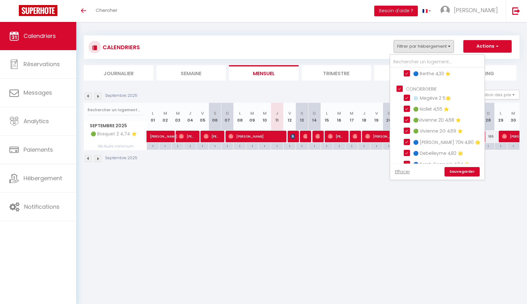
checkbox input "true"
checkbox input "false"
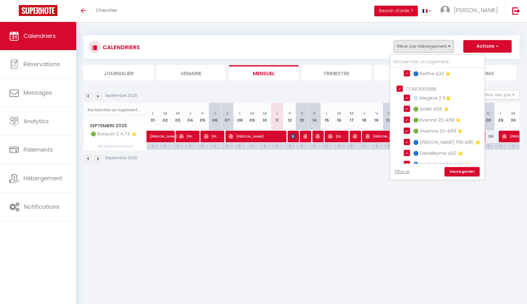
checkbox input "false"
checkbox input "true"
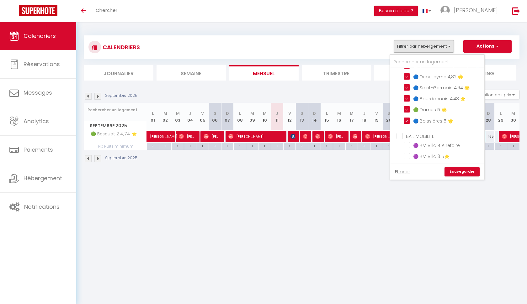
click at [399, 136] on input "BAIL MOBILITE" at bounding box center [444, 136] width 94 height 6
checkbox input "true"
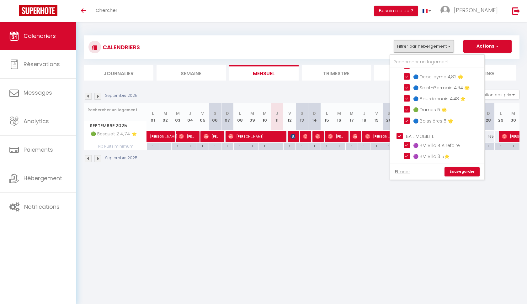
checkbox input "false"
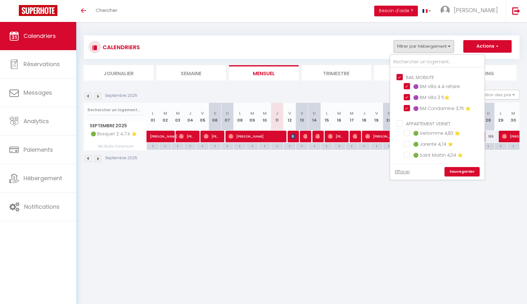
scroll to position [309, 0]
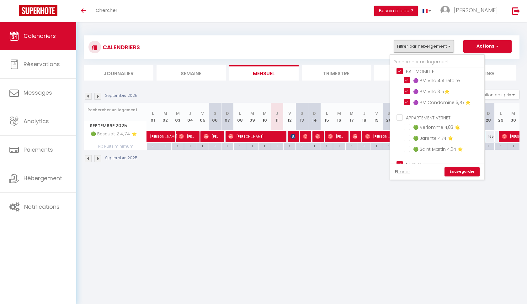
click at [401, 112] on ul "APPARTEMENT VERNET 🟢 Verlomme 4,83 🌟 🟢 Jarente 4,74 ⭐️ 🟢 Saint [PERSON_NAME] 4,…" at bounding box center [437, 134] width 94 height 47
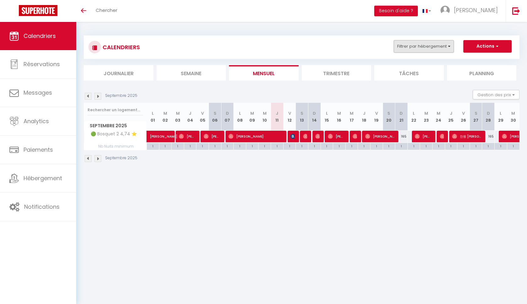
click at [442, 44] on button "Filtrer par hébergement" at bounding box center [424, 46] width 60 height 13
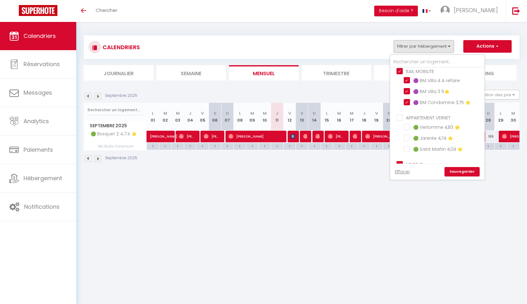
click at [400, 115] on input "APPARTEMENT VERNET" at bounding box center [444, 117] width 94 height 6
checkbox input "true"
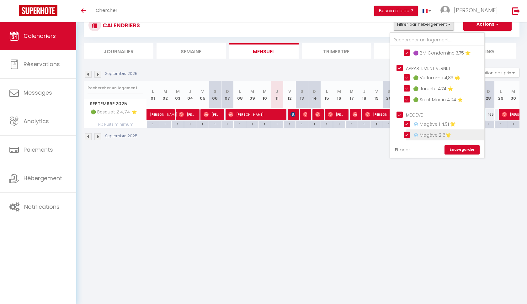
scroll to position [22, 0]
click at [458, 147] on link "Sauvegarder" at bounding box center [462, 149] width 35 height 9
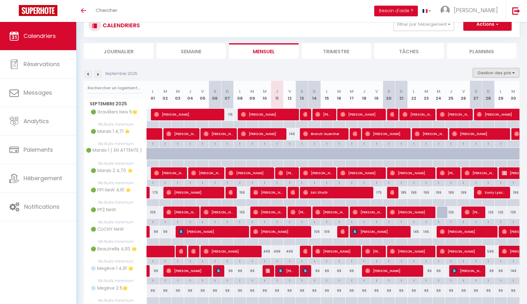
click at [494, 69] on button "Gestion des prix" at bounding box center [496, 72] width 47 height 9
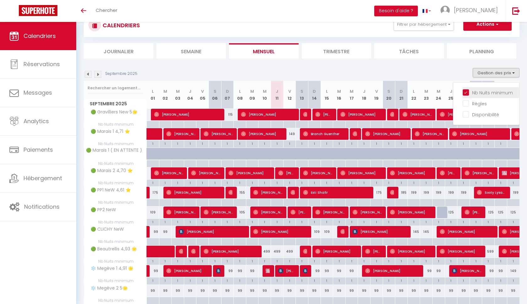
click at [465, 91] on input "Nb Nuits minimum" at bounding box center [491, 92] width 56 height 6
checkbox input "false"
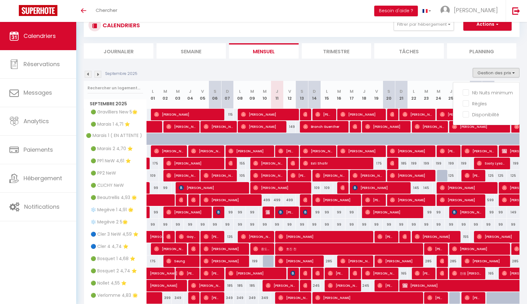
click at [447, 60] on div "CALENDRIERS Filtrer par hébergement APPARTEMENTS [PERSON_NAME] 🟢 Gravilliers Ne…" at bounding box center [302, 198] width 436 height 380
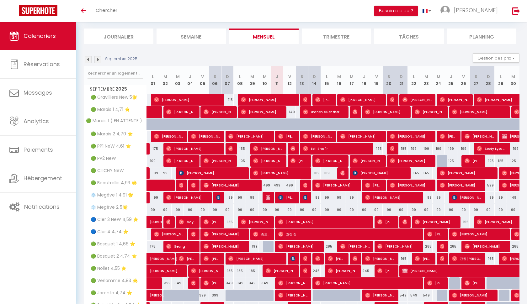
scroll to position [36, 0]
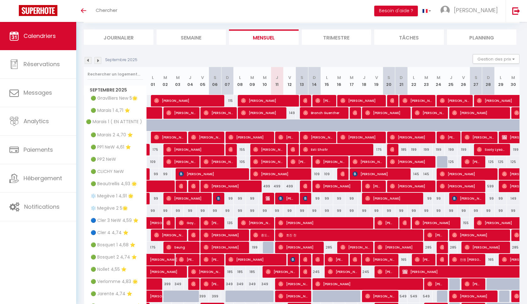
click at [98, 60] on img at bounding box center [97, 60] width 7 height 7
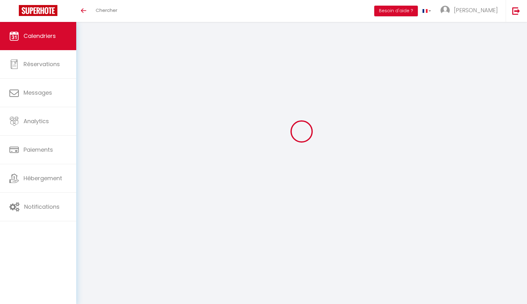
scroll to position [22, 0]
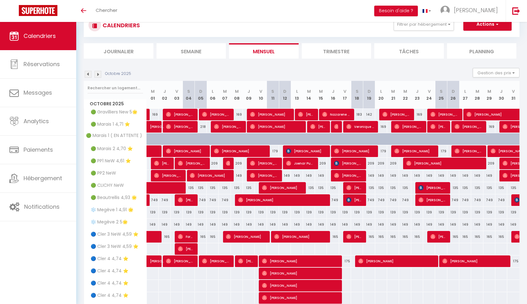
click at [99, 60] on div "CALENDRIERS Filtrer par hébergement APPARTEMENTS [PERSON_NAME] 🟢 Gravilliers Ne…" at bounding box center [302, 198] width 436 height 380
click at [97, 73] on img at bounding box center [97, 74] width 7 height 7
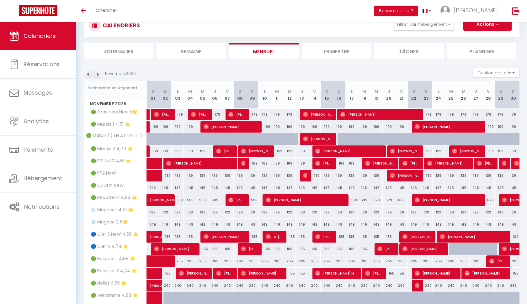
click at [98, 76] on img at bounding box center [97, 74] width 7 height 7
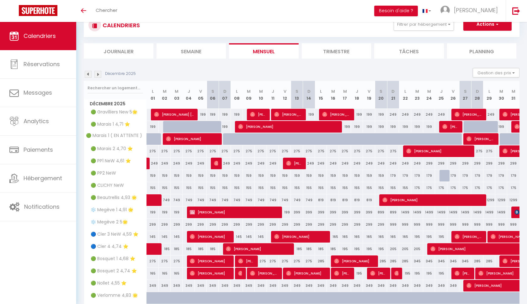
click at [98, 76] on img at bounding box center [97, 74] width 7 height 7
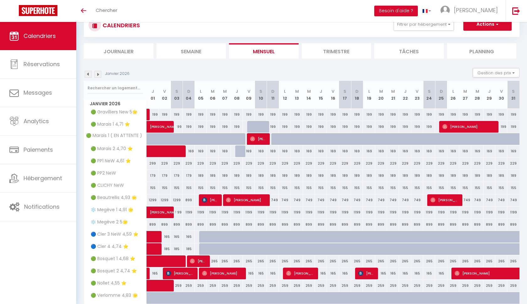
click at [87, 74] on img at bounding box center [88, 74] width 7 height 7
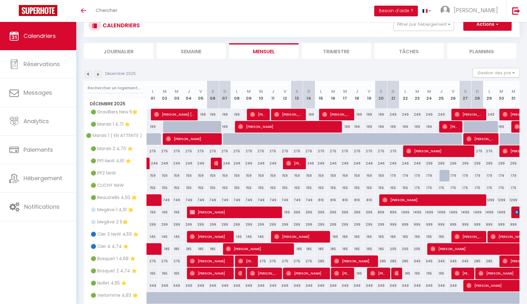
click at [88, 75] on img at bounding box center [88, 74] width 7 height 7
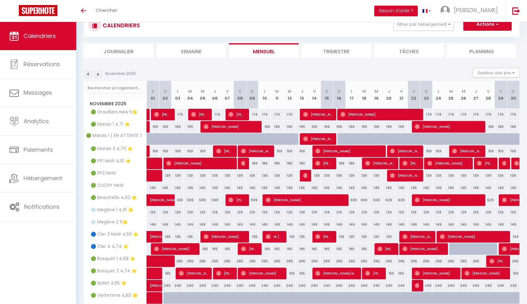
click at [89, 75] on img at bounding box center [88, 74] width 7 height 7
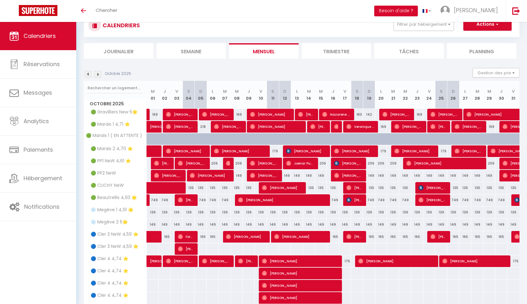
click at [89, 75] on img at bounding box center [88, 74] width 7 height 7
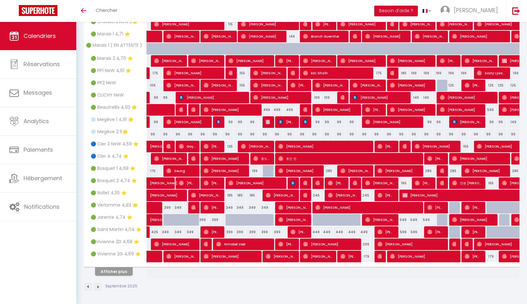
scroll to position [112, 0]
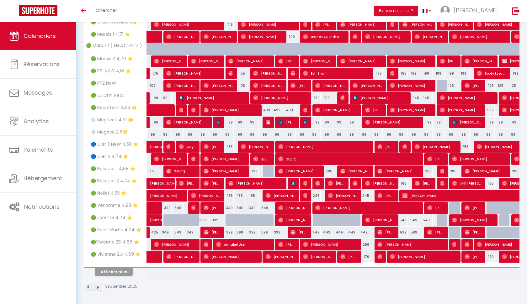
click at [106, 274] on button "Afficher plus" at bounding box center [114, 272] width 38 height 8
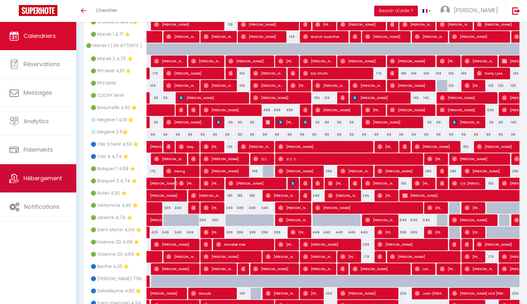
click at [29, 184] on link "Hébergement" at bounding box center [38, 178] width 76 height 28
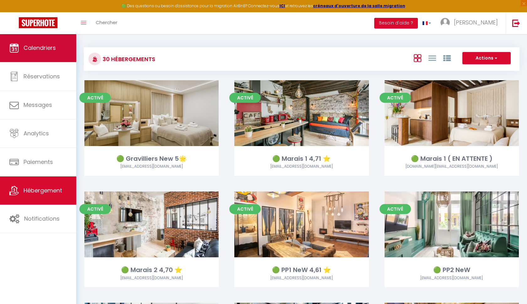
click at [48, 52] on link "Calendriers" at bounding box center [38, 48] width 76 height 28
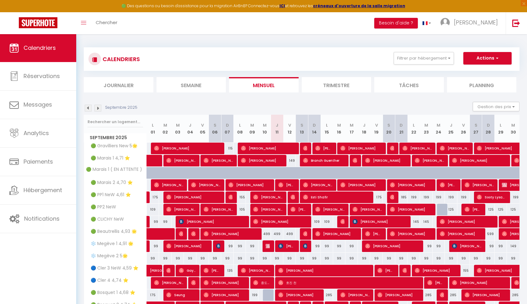
click at [41, 40] on link "Calendriers" at bounding box center [38, 48] width 76 height 28
click at [441, 55] on button "Filtrer par hébergement" at bounding box center [424, 58] width 60 height 13
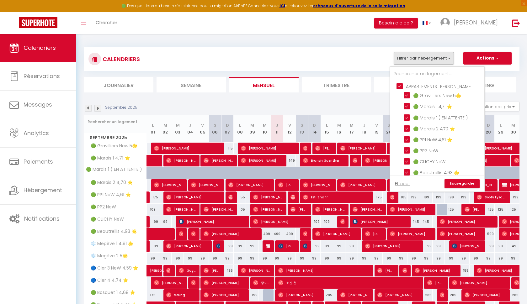
click at [399, 86] on input "APPARTEMENTS [PERSON_NAME]" at bounding box center [444, 86] width 94 height 6
checkbox input "false"
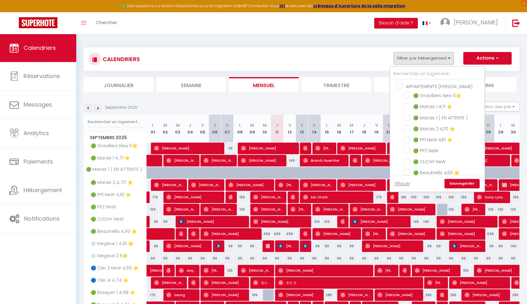
checkbox input "false"
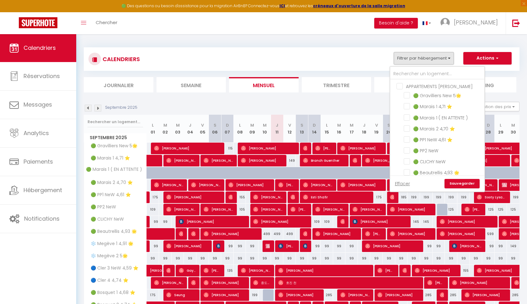
checkbox input "false"
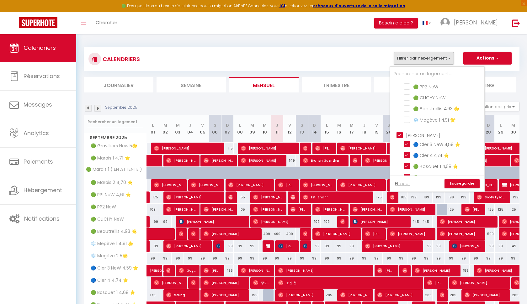
click at [398, 132] on input "[PERSON_NAME]" at bounding box center [444, 135] width 94 height 6
checkbox input "false"
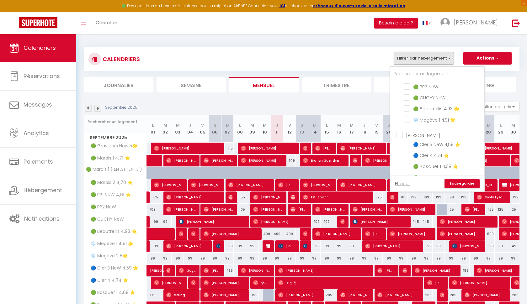
checkbox input "false"
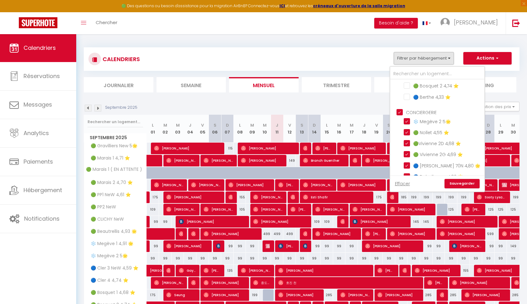
click at [398, 110] on input "CONCIERGERIE" at bounding box center [444, 112] width 94 height 6
checkbox input "false"
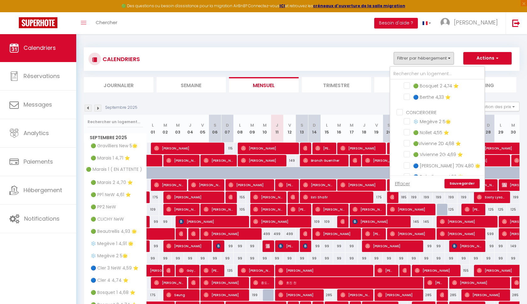
checkbox input "false"
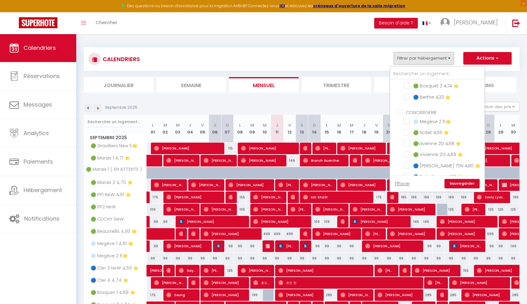
checkbox input "false"
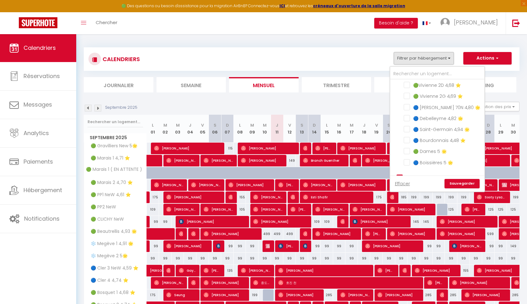
scroll to position [214, 0]
click at [405, 108] on input "🔵 [PERSON_NAME] 70N 4,80 🌟" at bounding box center [443, 106] width 78 height 6
checkbox input "true"
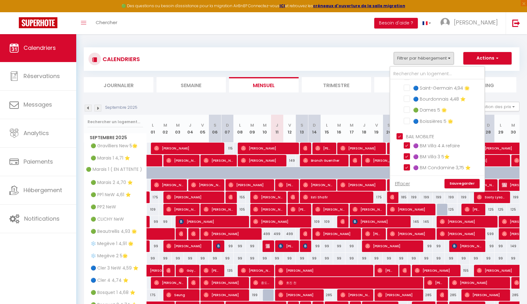
scroll to position [272, 0]
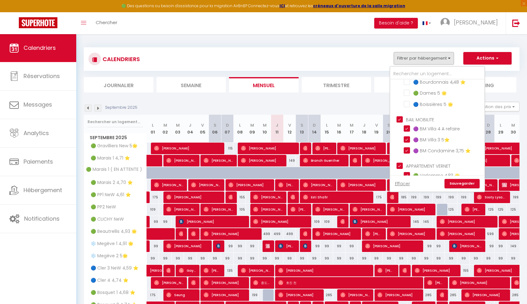
click at [398, 116] on input "BAIL MOBILITE" at bounding box center [444, 119] width 94 height 6
checkbox input "false"
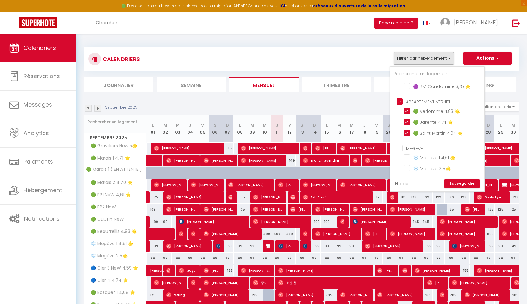
scroll to position [336, 0]
click at [401, 101] on input "APPARTEMENT VERNET" at bounding box center [444, 102] width 94 height 6
checkbox input "false"
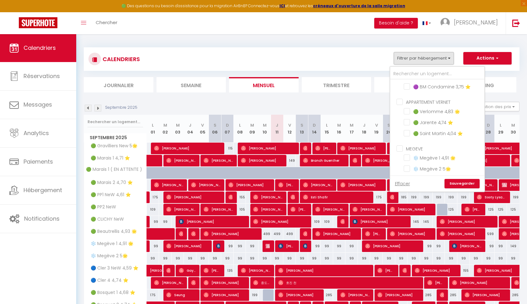
checkbox input "false"
click at [408, 120] on input "🟢 Jarente 4,74 ⭐️" at bounding box center [443, 122] width 78 height 6
checkbox input "true"
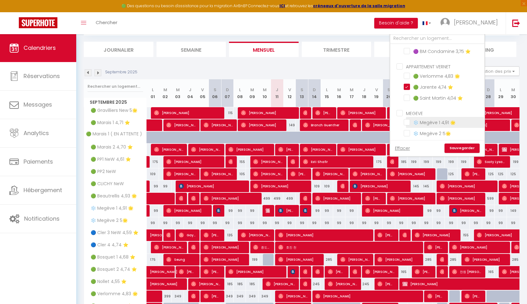
scroll to position [71, 0]
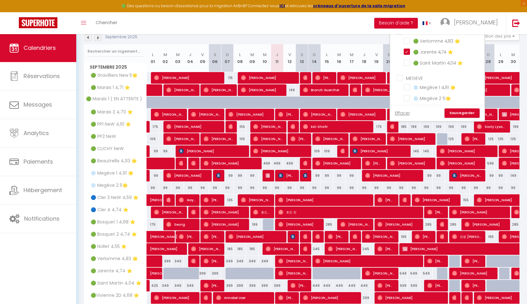
click at [461, 113] on link "Sauvegarder" at bounding box center [462, 113] width 35 height 9
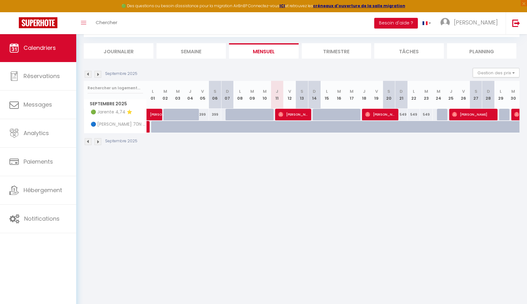
scroll to position [34, 0]
click at [285, 114] on span "[PERSON_NAME]" at bounding box center [292, 115] width 29 height 12
select select "OK"
select select "0"
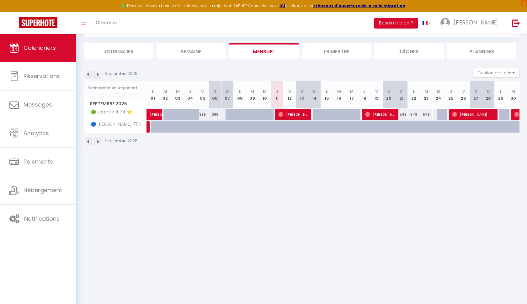
select select "0"
select select "1"
select select
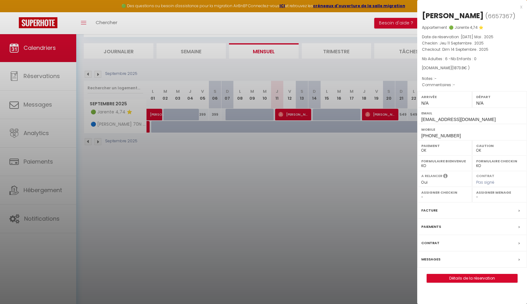
click at [451, 283] on link "Détails de la réservation" at bounding box center [472, 279] width 90 height 8
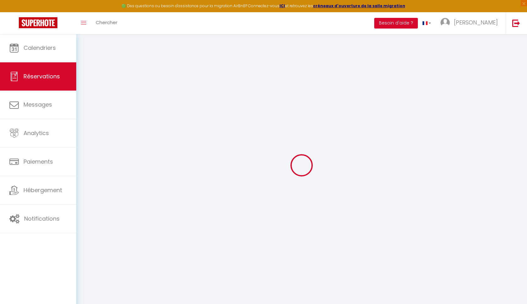
type input "[PERSON_NAME]"
type input "Escudeiro"
type input "[EMAIL_ADDRESS][DOMAIN_NAME]"
type input "[PHONE_NUMBER]"
select select
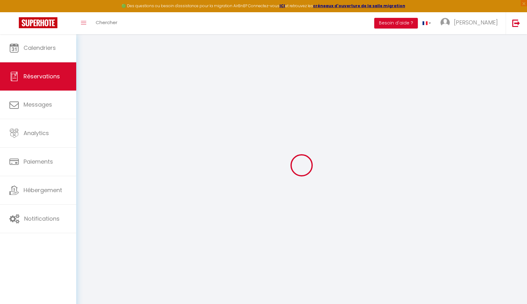
type input "65.77000000000001"
select select "53842"
select select "1"
select select
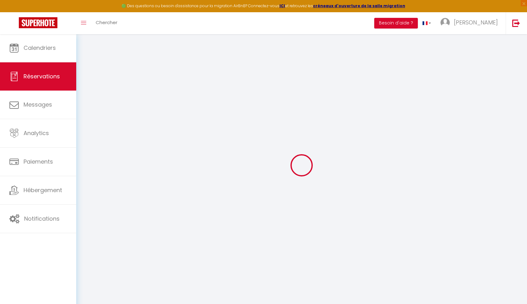
type input "6"
select select "12"
select select
type input "1647"
checkbox input "false"
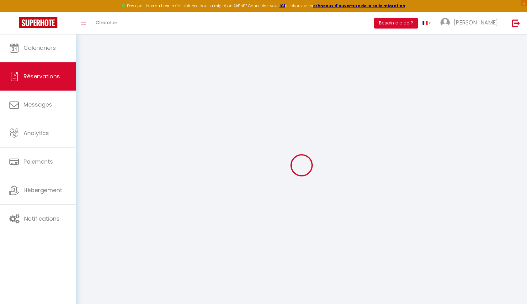
type input "0"
select select "1"
type input "0"
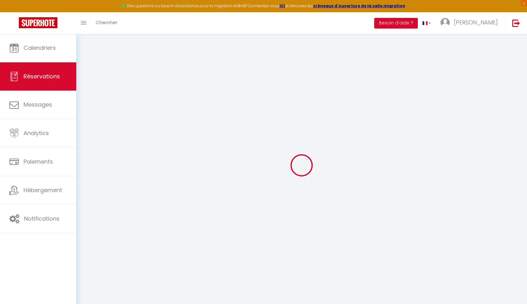
select select
select select "15"
checkbox input "false"
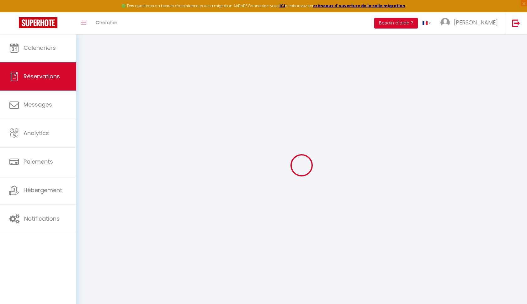
select select
checkbox input "false"
select select
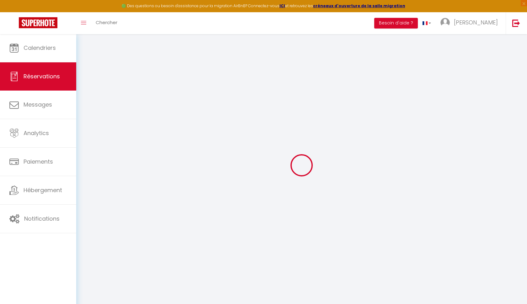
select select
checkbox input "false"
select select
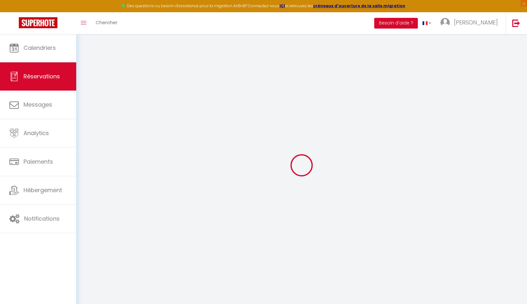
select select
checkbox input "false"
select select
type input "180"
type input "46.8"
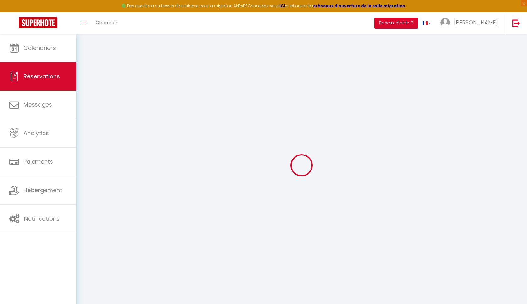
select select
checkbox input "false"
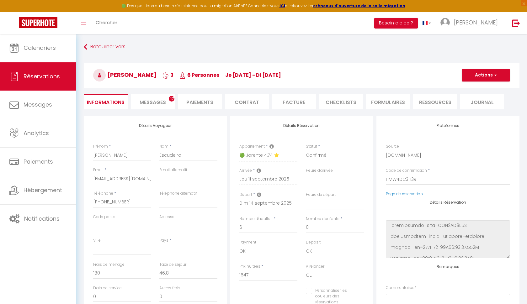
select select
checkbox input "false"
select select
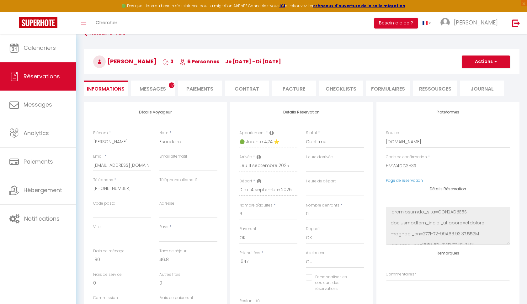
scroll to position [15, 0]
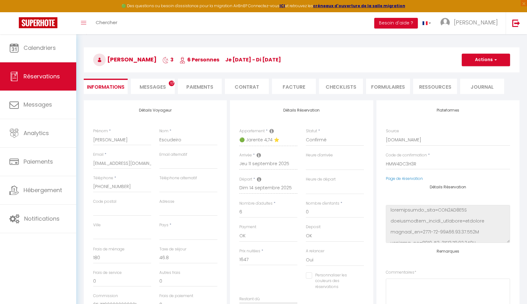
click at [494, 60] on span "button" at bounding box center [495, 60] width 4 height 6
click at [421, 65] on h3 "[PERSON_NAME] 3 6 Personnes je [DATE] - di [DATE]" at bounding box center [302, 59] width 436 height 25
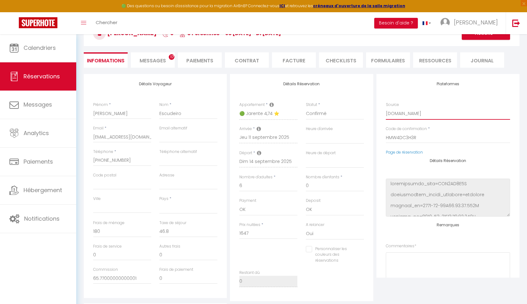
scroll to position [41, 0]
select select "3"
select select
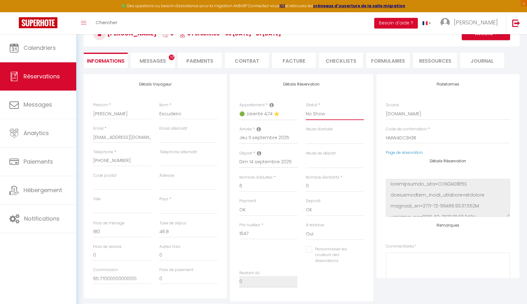
checkbox input "false"
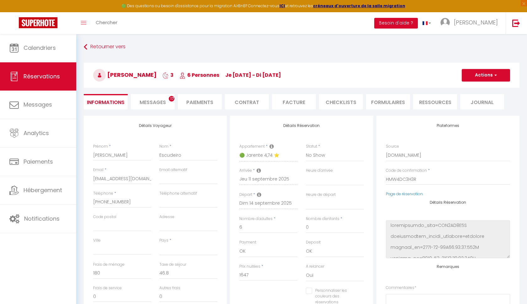
scroll to position [0, 0]
click at [485, 75] on button "Actions" at bounding box center [486, 75] width 48 height 13
click at [473, 88] on link "Enregistrer" at bounding box center [480, 89] width 50 height 8
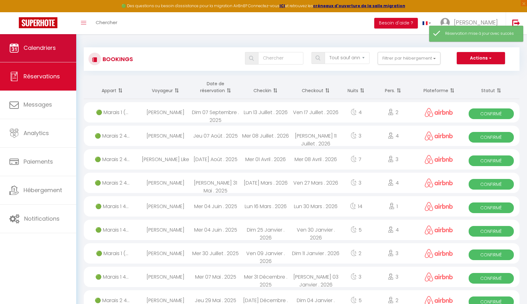
click at [42, 43] on link "Calendriers" at bounding box center [38, 48] width 76 height 28
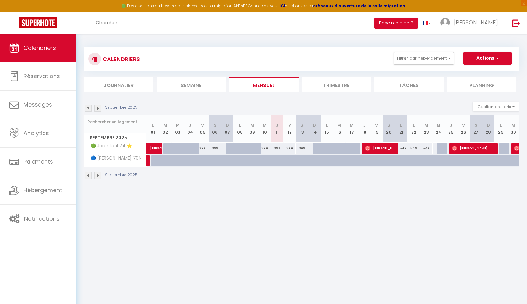
click at [497, 57] on span "button" at bounding box center [496, 58] width 4 height 6
click at [280, 182] on div "Septembre 2025" at bounding box center [302, 176] width 436 height 19
click at [489, 56] on button "Actions" at bounding box center [487, 58] width 48 height 13
click at [304, 195] on body "🟢 Des questions ou besoin d'assistance pour la migration AirBnB? Connectez-vous…" at bounding box center [263, 186] width 527 height 304
click at [266, 146] on div "399" at bounding box center [265, 149] width 13 height 12
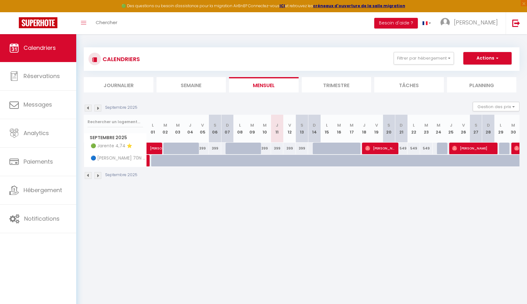
type input "399"
type input "Mer 10 Septembre 2025"
type input "Jeu 11 Septembre 2025"
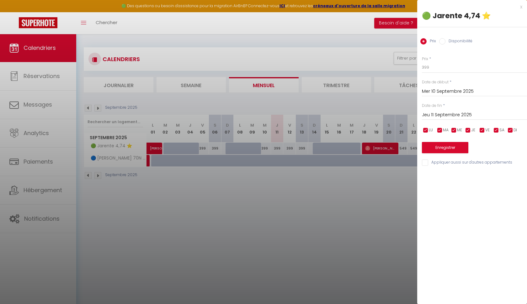
click at [275, 188] on div at bounding box center [263, 152] width 527 height 304
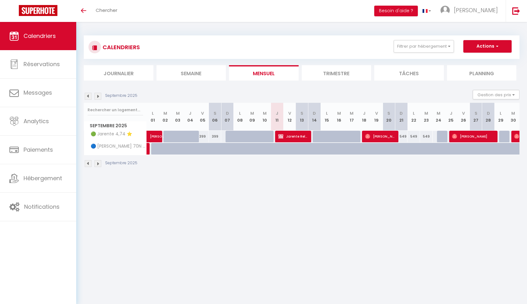
select select
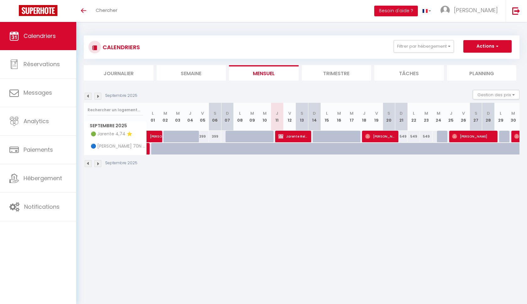
click at [291, 134] on span "Jarente Relogement Wilson" at bounding box center [292, 137] width 29 height 12
select select "OK"
select select "KO"
select select "0"
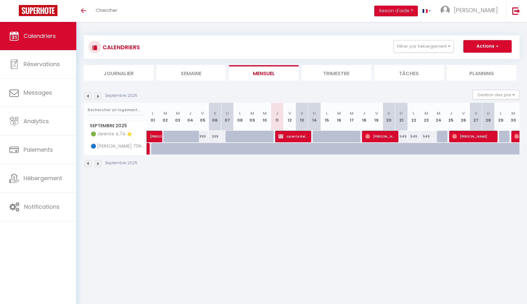
select select "1"
select select
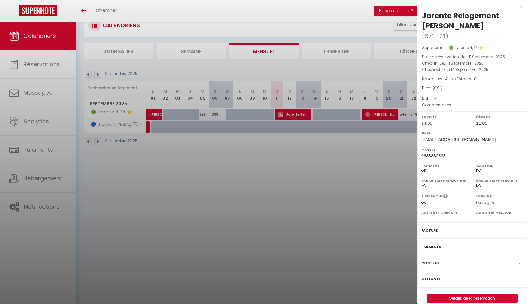
scroll to position [22, 0]
click at [452, 296] on link "Détails de la réservation" at bounding box center [472, 299] width 90 height 8
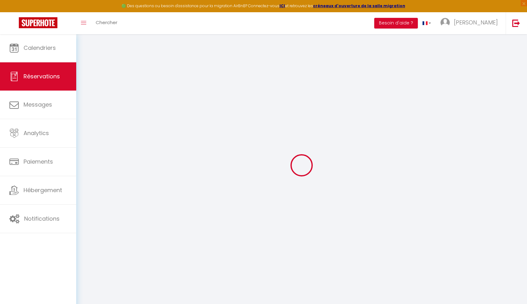
type input "Jarente"
type input "Relogement Wilson"
type input "maarekdiane@gmail.com"
type input "0688882838"
select select
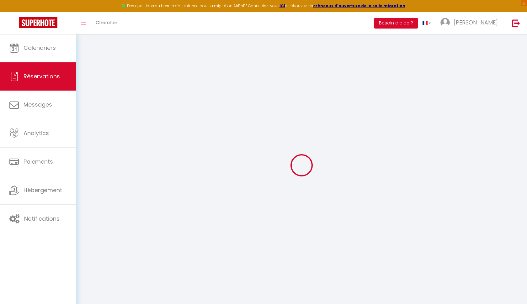
select select "53842"
select select "1"
type input "Jeu 11 Septembre 2025"
select select
type input "Dim 14 Septembre 2025"
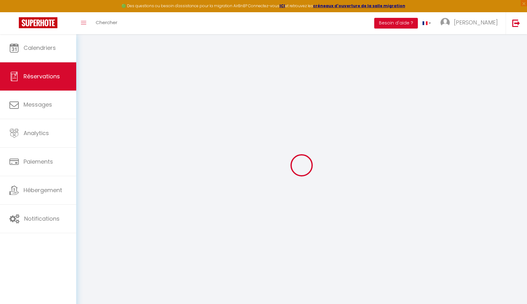
select select
type input "4"
select select "12"
select select
checkbox input "false"
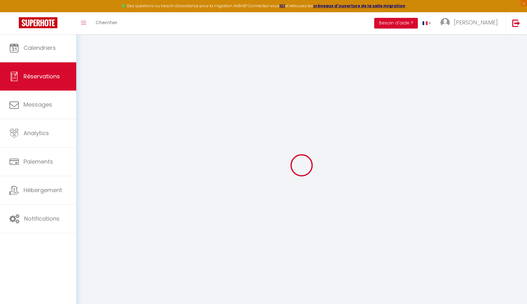
type input "0"
select select
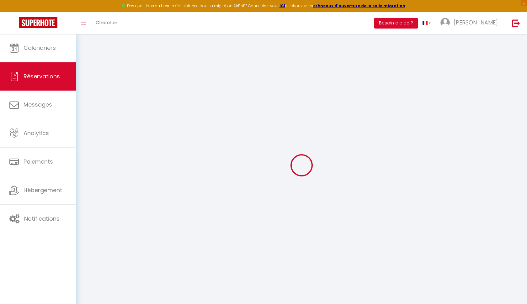
select select
select select "14"
checkbox input "false"
select select
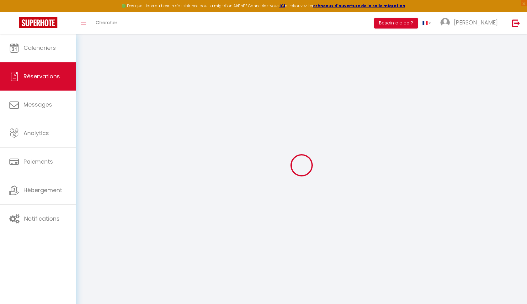
select select
checkbox input "false"
select select
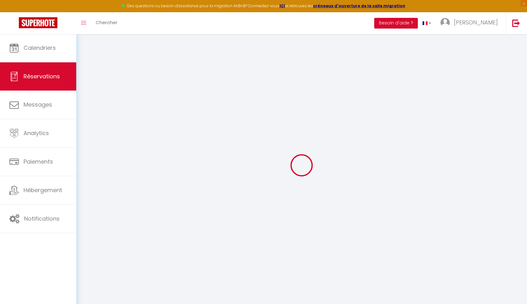
select select
checkbox input "false"
select select
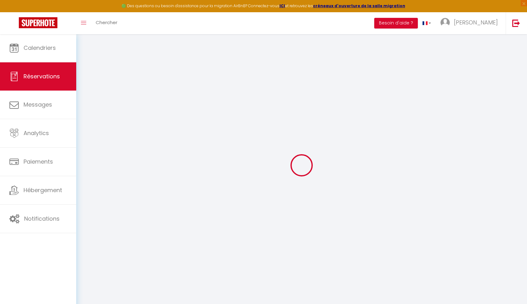
checkbox input "false"
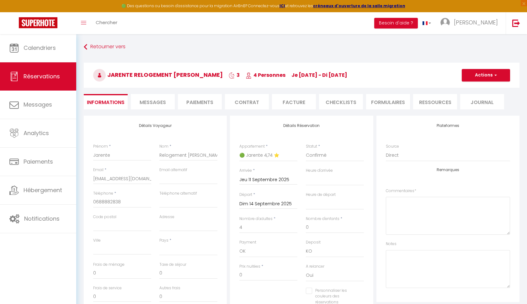
select select
checkbox input "false"
select select
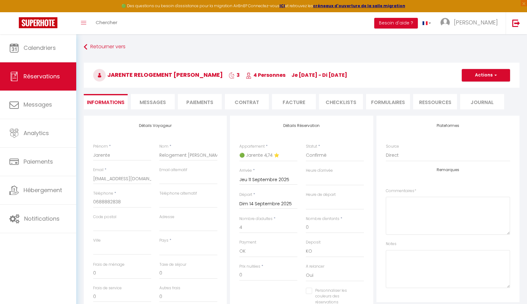
checkbox input "false"
select select "14:00"
select select "11:00"
drag, startPoint x: 117, startPoint y: 154, endPoint x: 87, endPoint y: 151, distance: 29.7
select select
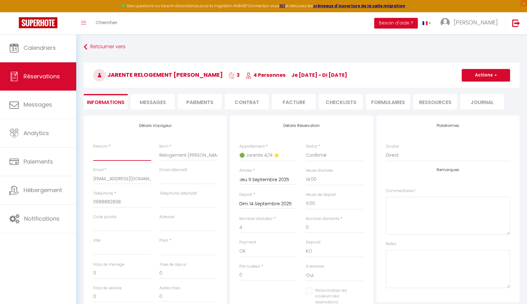
checkbox input "false"
type input "R"
select select
checkbox input "false"
type input "RE"
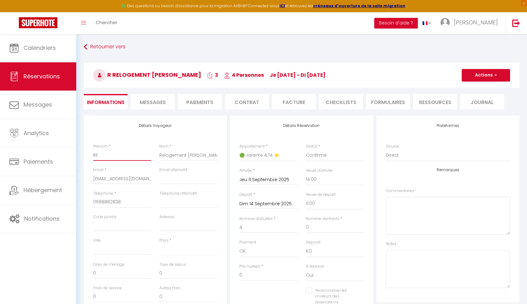
select select
checkbox input "false"
type input "REL"
select select
checkbox input "false"
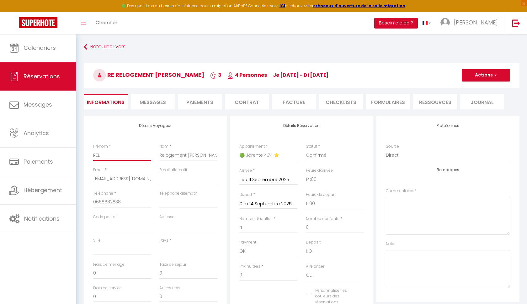
type input "RELO"
select select
checkbox input "false"
type input "RELOG"
select select
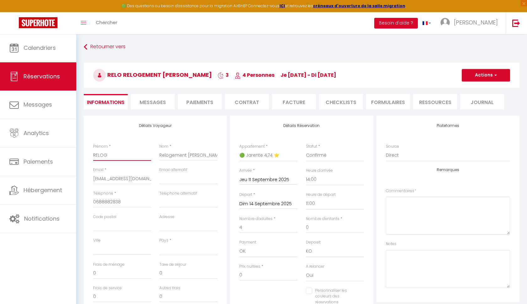
checkbox input "false"
type input "RELOGE"
select select
checkbox input "false"
type input "RELOGEL"
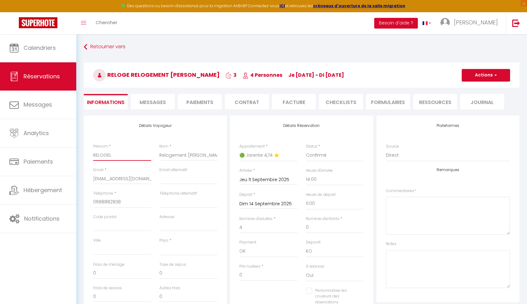
select select
checkbox input "false"
type input "RELOGE"
select select
checkbox input "false"
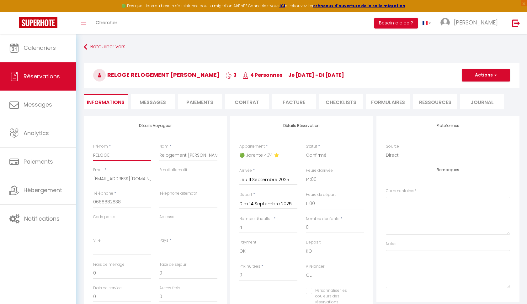
type input "RELOGEM"
select select
checkbox input "false"
type input "RELOGEME"
select select
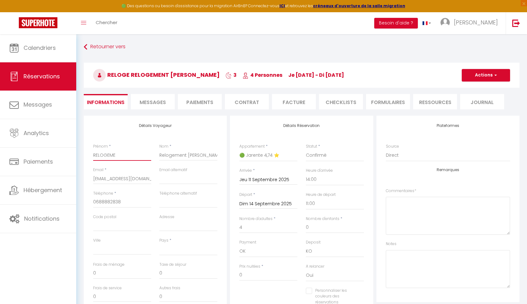
checkbox input "false"
type input "RELOGEMET"
select select
checkbox input "false"
type input "RELOGEMETN"
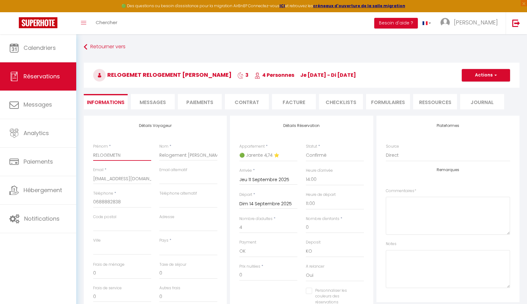
select select
checkbox input "false"
type input "RELOGEMET"
select select
checkbox input "false"
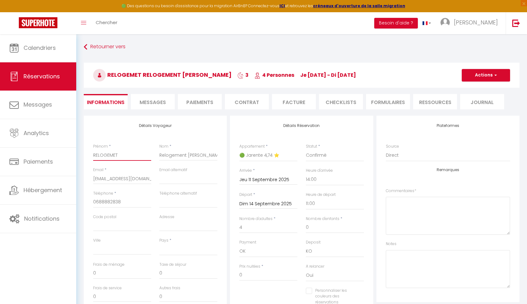
type input "RELOGEME"
select select
checkbox input "false"
type input "RELOGEMEN"
select select
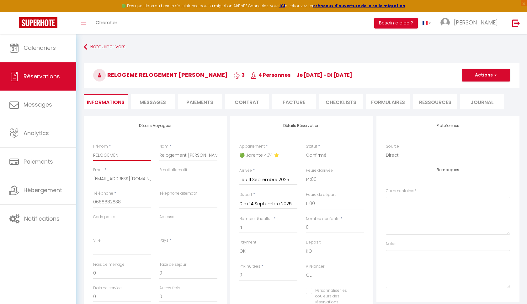
checkbox input "false"
type input "RELOGEMENT"
select select
checkbox input "false"
type input "RELOGEMENT"
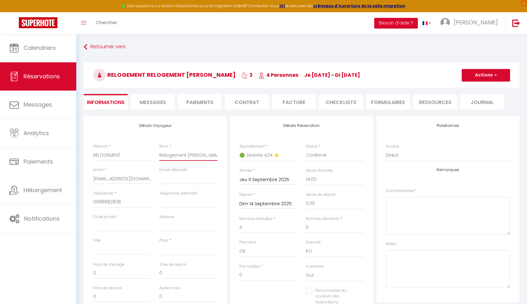
drag, startPoint x: 184, startPoint y: 154, endPoint x: 150, endPoint y: 154, distance: 33.6
type input "Wilson"
select select
checkbox input "false"
type input "Wilson"
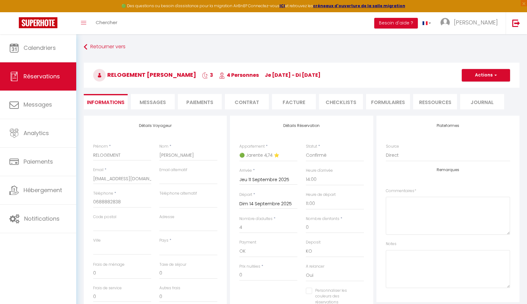
click at [483, 75] on button "Actions" at bounding box center [486, 75] width 48 height 13
click at [477, 90] on link "Enregistrer" at bounding box center [480, 89] width 50 height 8
select select "not_cancelled"
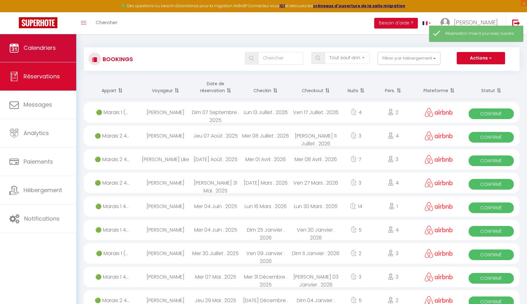
click at [47, 52] on link "Calendriers" at bounding box center [38, 48] width 76 height 28
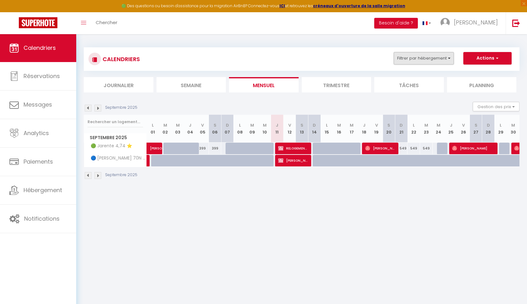
click at [428, 62] on button "Filtrer par hébergement" at bounding box center [424, 58] width 60 height 13
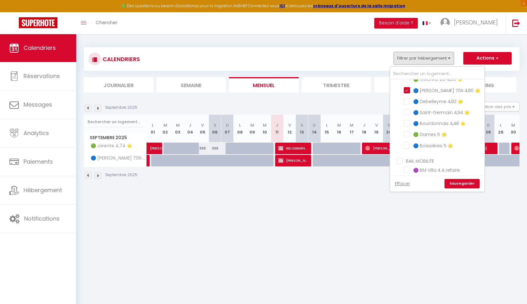
scroll to position [235, 0]
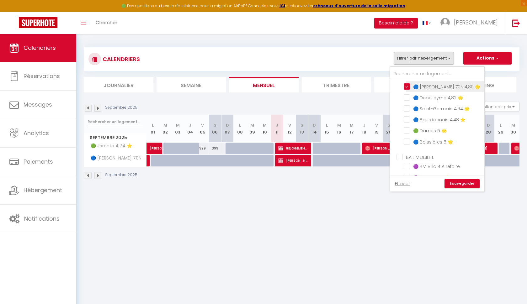
click at [405, 86] on input "🔵 [PERSON_NAME] 70N 4,80 🌟" at bounding box center [443, 86] width 78 height 6
checkbox input "false"
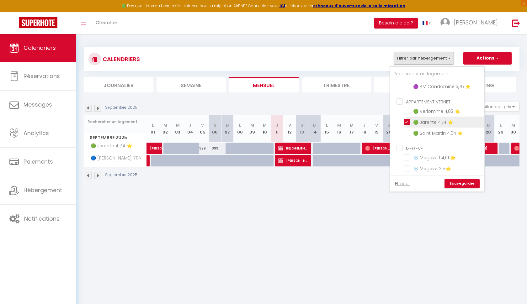
scroll to position [336, 0]
click at [405, 122] on input "🟢 Jarente 4,74 ⭐️" at bounding box center [443, 122] width 78 height 6
checkbox input "false"
click at [457, 184] on link "Sauvegarder" at bounding box center [462, 183] width 35 height 9
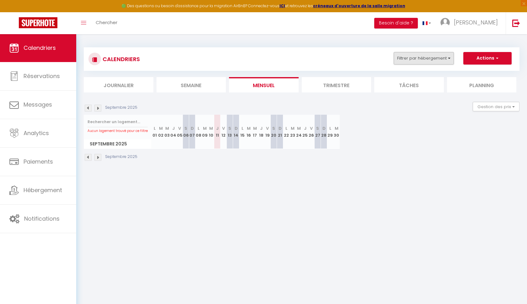
click at [449, 56] on button "Filtrer par hébergement" at bounding box center [424, 58] width 60 height 13
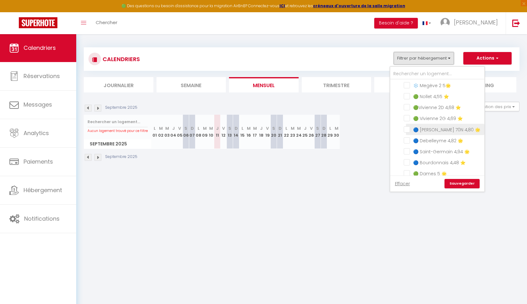
scroll to position [189, 0]
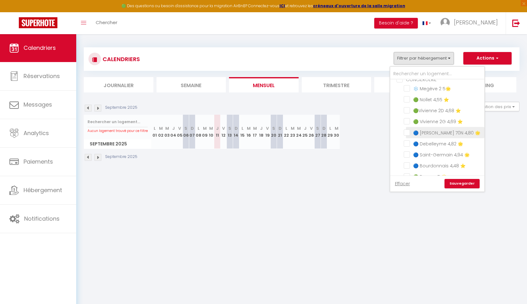
click at [406, 133] on input "🔵 [PERSON_NAME] 70N 4,80 🌟" at bounding box center [443, 132] width 78 height 6
checkbox input "true"
click at [455, 185] on link "Sauvegarder" at bounding box center [462, 183] width 35 height 9
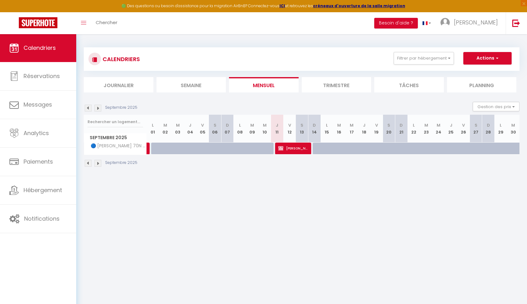
click at [26, 46] on span "Calendriers" at bounding box center [40, 48] width 32 height 8
click at [49, 48] on span "Calendriers" at bounding box center [40, 48] width 32 height 8
click at [440, 53] on button "Filtrer par hébergement" at bounding box center [424, 58] width 60 height 13
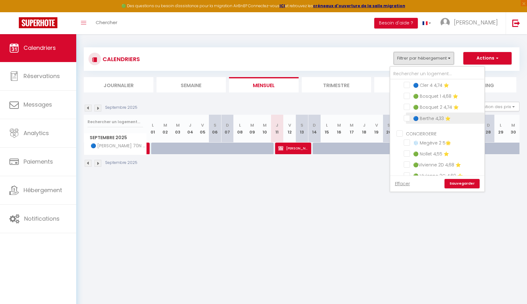
scroll to position [183, 0]
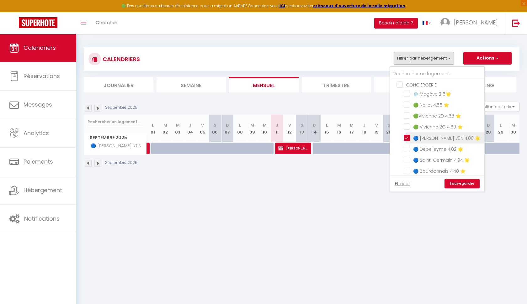
click at [406, 136] on input "🔵 [PERSON_NAME] 70N 4,80 🌟" at bounding box center [443, 137] width 78 height 6
checkbox input "false"
click at [417, 72] on input "text" at bounding box center [437, 73] width 94 height 11
type input "n"
checkbox input "false"
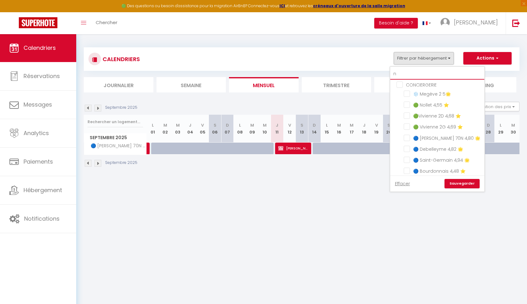
checkbox input "false"
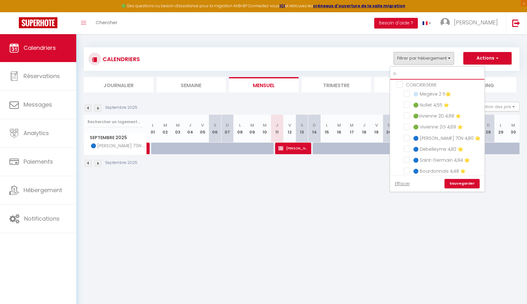
checkbox input "false"
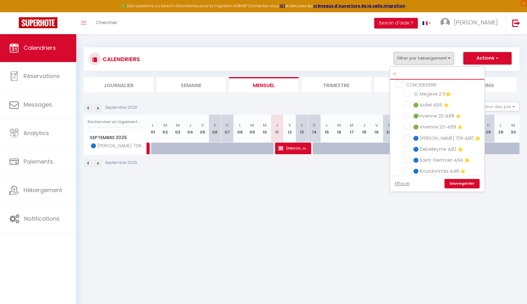
checkbox input "false"
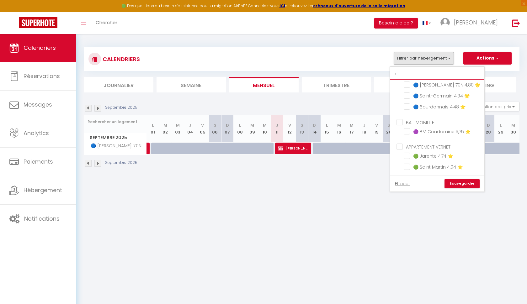
scroll to position [136, 0]
type input "no"
checkbox input "false"
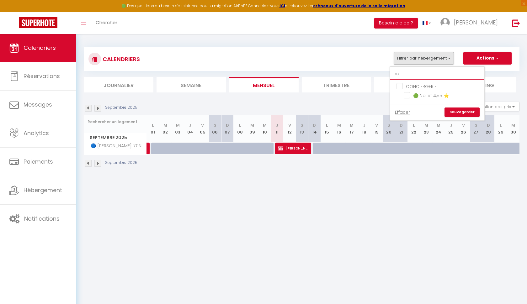
scroll to position [0, 0]
type input "nol"
checkbox input "false"
type input "noll"
checkbox input "false"
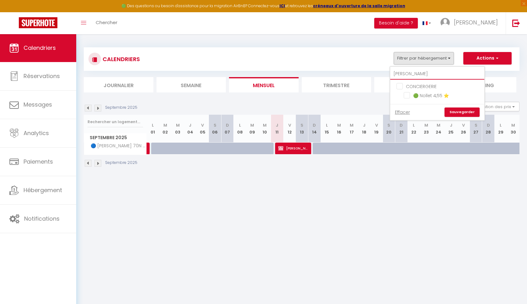
type input "nolle"
checkbox input "false"
type input "nollet"
checkbox input "false"
type input "nollet"
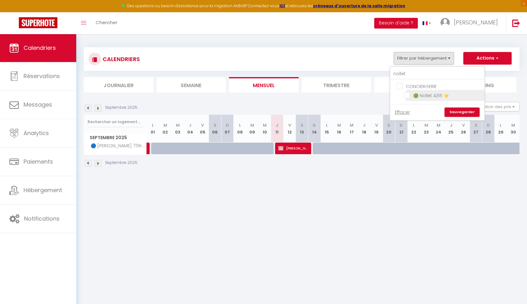
click at [409, 93] on input "🟢 Nollet 4,55 ⭐️" at bounding box center [443, 95] width 78 height 6
checkbox input "true"
click at [460, 108] on link "Sauvegarder" at bounding box center [462, 112] width 35 height 9
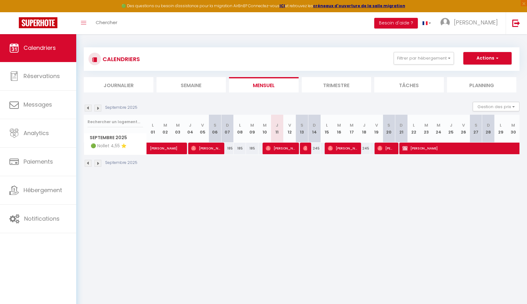
click at [99, 108] on img at bounding box center [97, 108] width 7 height 7
select select
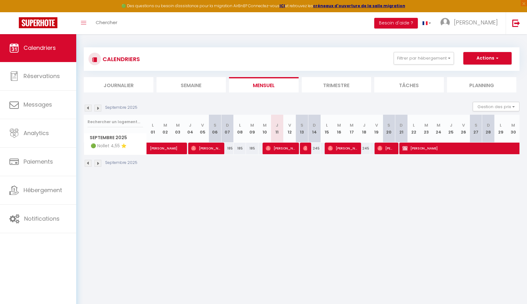
select select
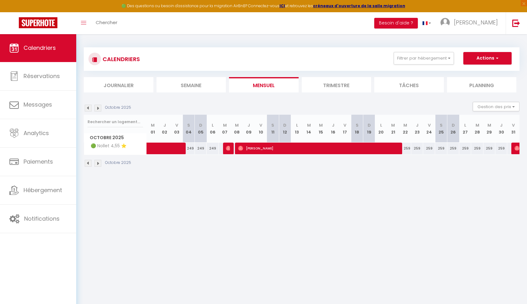
click at [230, 149] on img at bounding box center [228, 148] width 5 height 5
select select "OK"
select select "0"
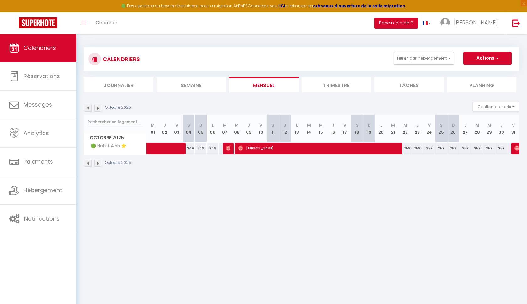
select select "1"
select select
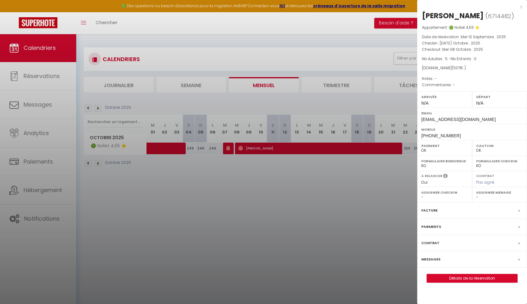
click at [522, 7] on div "x" at bounding box center [469, 7] width 105 height 8
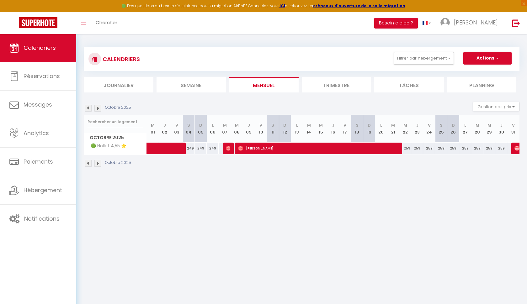
click at [48, 56] on link "Calendriers" at bounding box center [38, 48] width 76 height 28
click at [46, 49] on span "Calendriers" at bounding box center [40, 48] width 32 height 8
click at [63, 54] on link "Calendriers" at bounding box center [38, 48] width 76 height 28
click at [450, 54] on button "Filtrer par hébergement" at bounding box center [424, 58] width 60 height 13
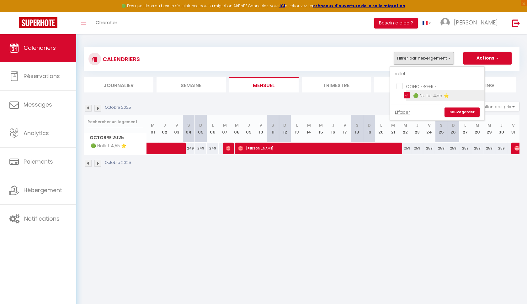
click at [407, 95] on input "🟢 Nollet 4,55 ⭐️" at bounding box center [443, 95] width 78 height 6
checkbox input "false"
drag, startPoint x: 409, startPoint y: 76, endPoint x: 345, endPoint y: 61, distance: 65.5
click at [349, 63] on div "CALENDRIERS Filtrer par hébergement nollet CONCIERGERIE 🟢 Nollet 4,55 ⭐️ Efface…" at bounding box center [301, 59] width 426 height 14
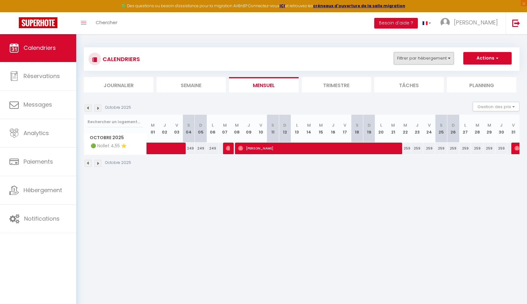
click at [449, 58] on button "Filtrer par hébergement" at bounding box center [424, 58] width 60 height 13
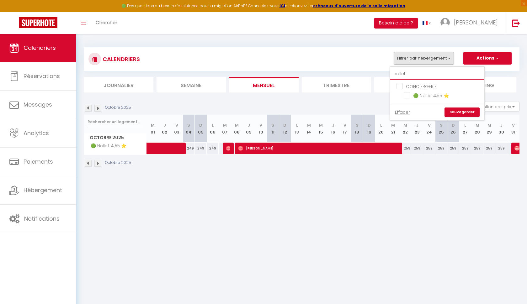
click at [425, 71] on input "nollet" at bounding box center [437, 73] width 94 height 11
type input "n"
checkbox input "false"
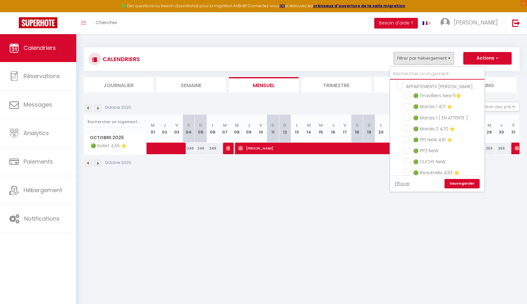
checkbox input "false"
type input "w"
checkbox input "false"
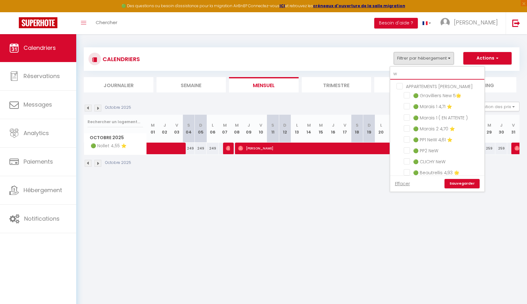
checkbox input "false"
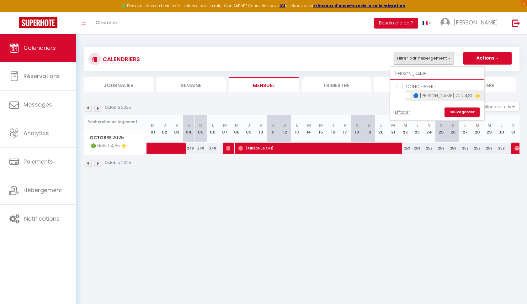
type input "wilson"
click at [407, 97] on input "🔵 [PERSON_NAME] 70N 4,80 🌟" at bounding box center [443, 95] width 78 height 6
checkbox input "true"
click at [454, 112] on link "Sauvegarder" at bounding box center [462, 112] width 35 height 9
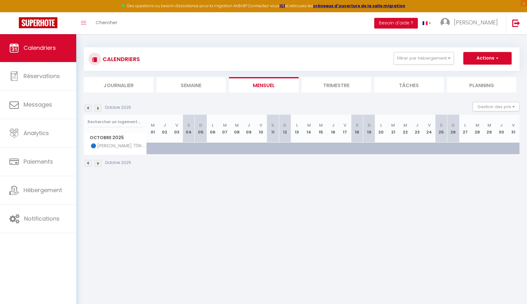
click at [88, 107] on img at bounding box center [88, 108] width 7 height 7
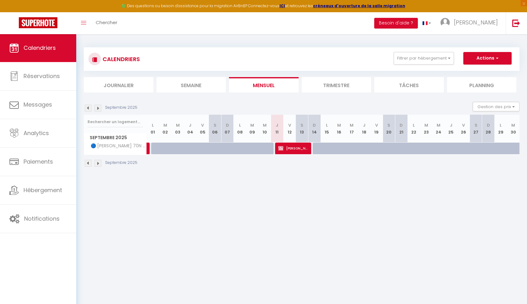
click at [97, 107] on img at bounding box center [97, 108] width 7 height 7
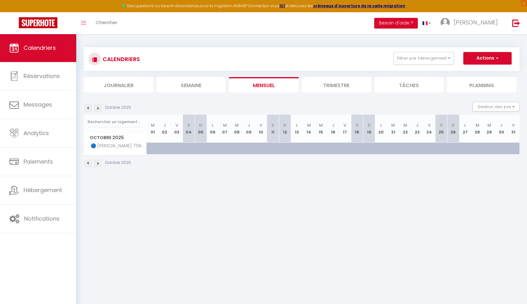
click at [97, 108] on img at bounding box center [97, 108] width 7 height 7
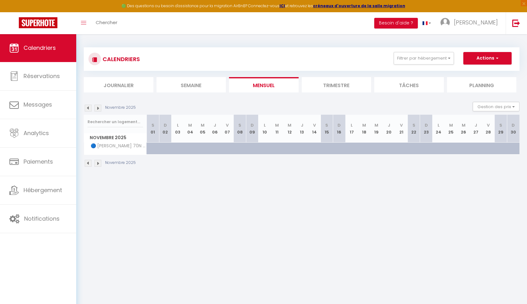
click at [97, 108] on img at bounding box center [97, 108] width 7 height 7
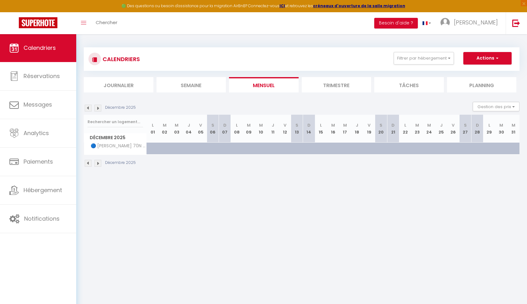
click at [97, 108] on img at bounding box center [97, 108] width 7 height 7
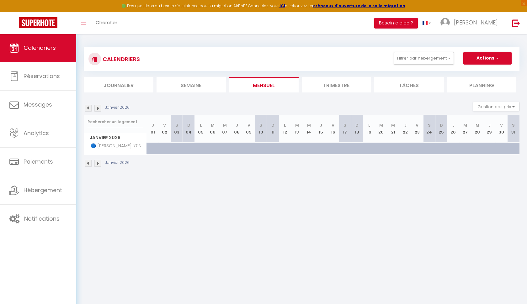
click at [97, 108] on img at bounding box center [97, 108] width 7 height 7
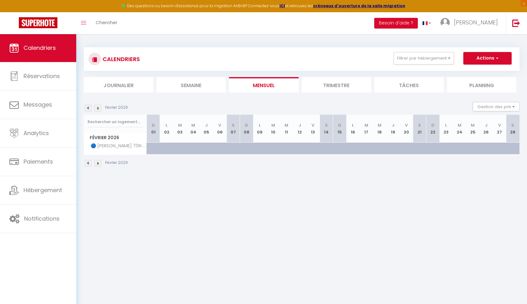
click at [97, 108] on img at bounding box center [97, 108] width 7 height 7
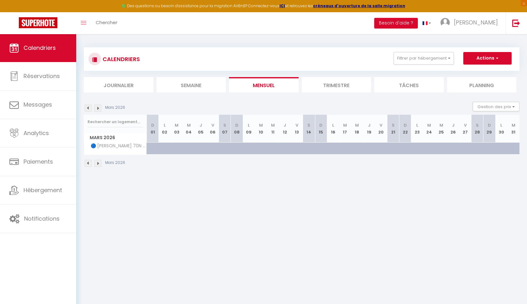
click at [97, 108] on img at bounding box center [97, 108] width 7 height 7
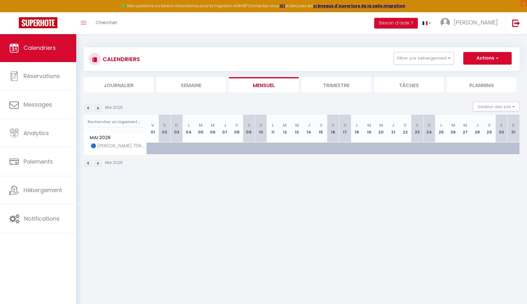
click at [97, 108] on img at bounding box center [97, 108] width 7 height 7
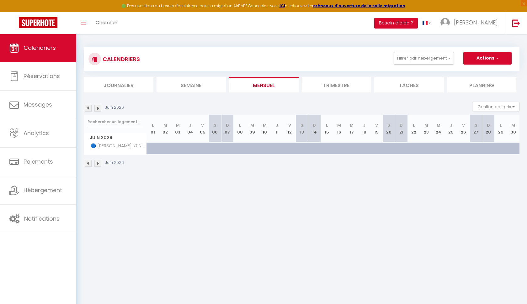
click at [97, 108] on img at bounding box center [97, 108] width 7 height 7
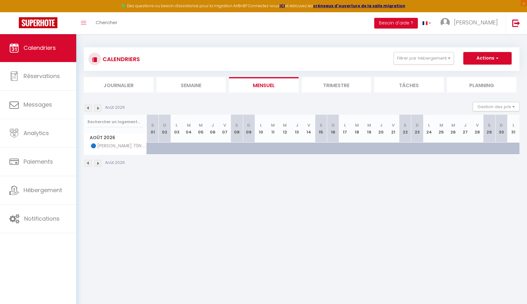
click at [97, 108] on img at bounding box center [97, 108] width 7 height 7
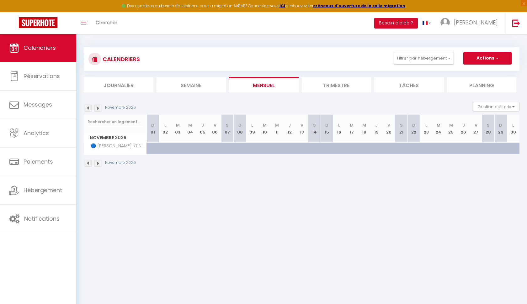
click at [97, 108] on img at bounding box center [97, 108] width 7 height 7
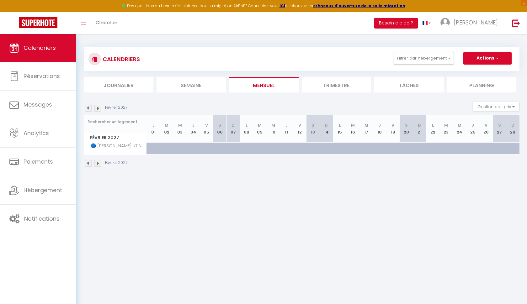
click at [97, 108] on img at bounding box center [97, 108] width 7 height 7
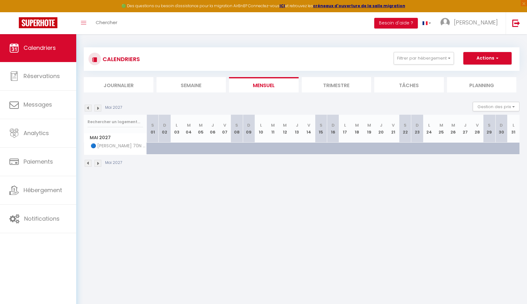
click at [97, 108] on img at bounding box center [97, 108] width 7 height 7
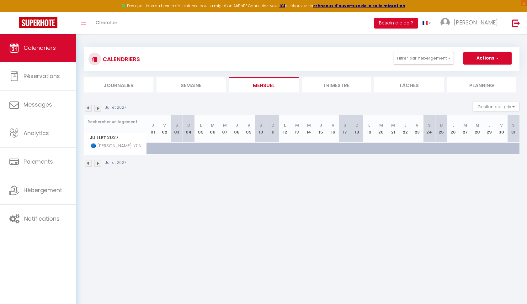
click at [97, 108] on img at bounding box center [97, 108] width 7 height 7
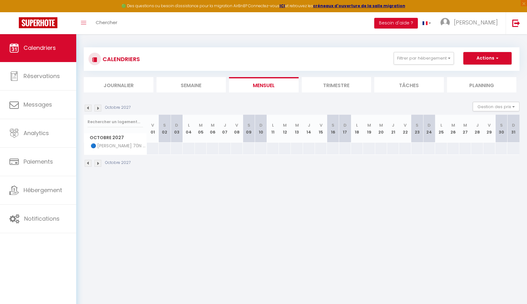
click at [97, 108] on img at bounding box center [97, 108] width 7 height 7
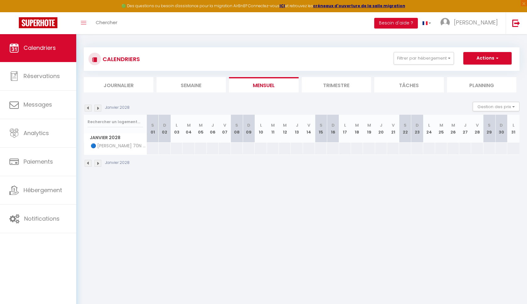
click at [97, 108] on img at bounding box center [97, 108] width 7 height 7
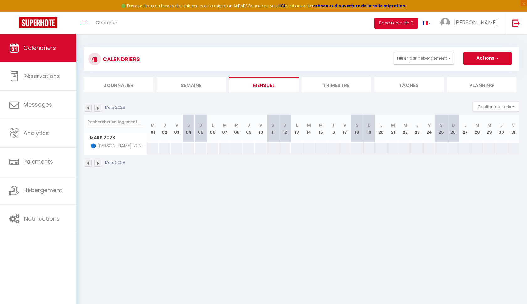
click at [88, 107] on img at bounding box center [88, 108] width 7 height 7
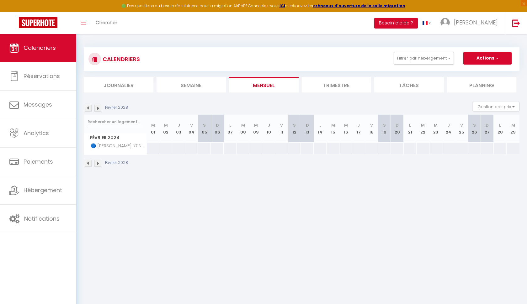
click at [88, 107] on img at bounding box center [88, 108] width 7 height 7
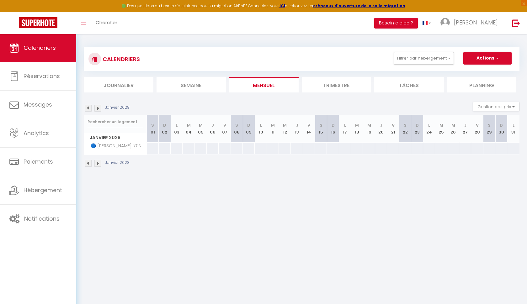
click at [88, 107] on img at bounding box center [88, 108] width 7 height 7
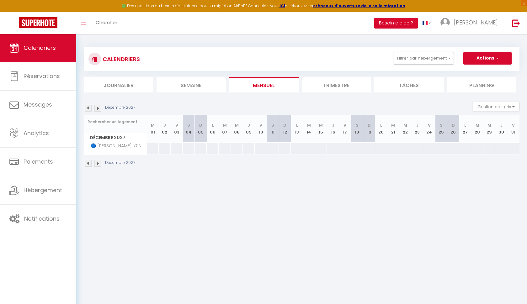
click at [88, 107] on img at bounding box center [88, 108] width 7 height 7
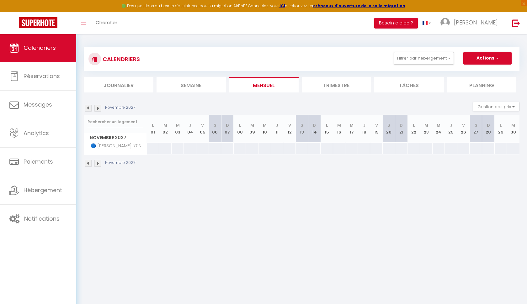
click at [88, 107] on img at bounding box center [88, 108] width 7 height 7
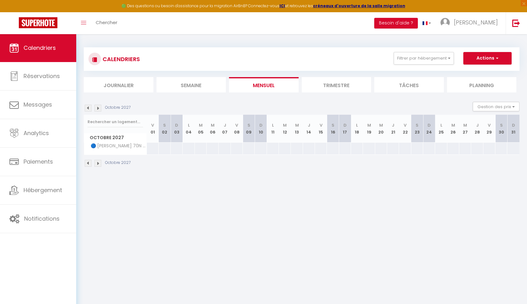
click at [88, 107] on img at bounding box center [88, 108] width 7 height 7
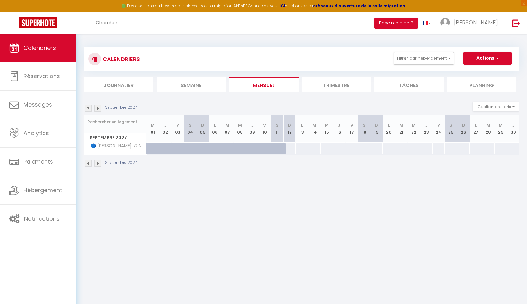
click at [88, 107] on img at bounding box center [88, 108] width 7 height 7
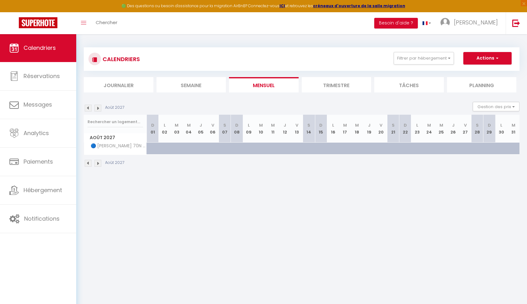
click at [98, 108] on img at bounding box center [97, 108] width 7 height 7
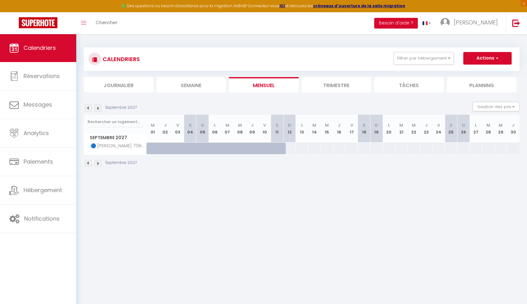
click at [294, 146] on div at bounding box center [289, 149] width 13 height 12
type input "Dim 12 Septembre 2027"
type input "Lun 13 Septembre 2027"
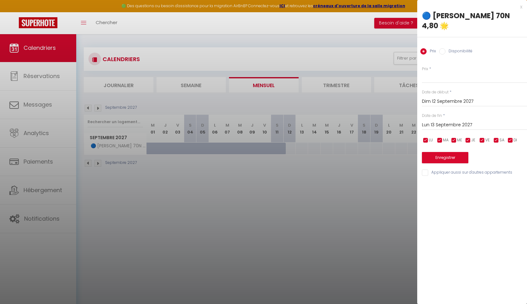
click at [448, 121] on input "Lun 13 Septembre 2027" at bounding box center [474, 125] width 105 height 8
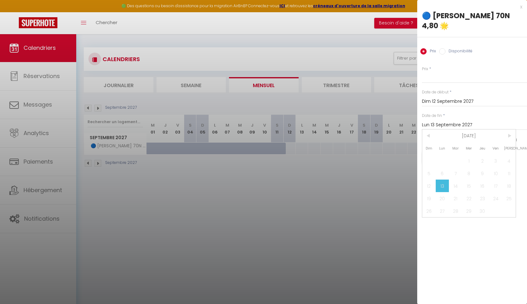
click at [341, 206] on div at bounding box center [263, 152] width 527 height 304
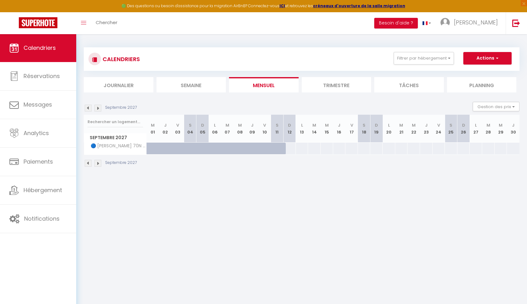
click at [36, 55] on link "Calendriers" at bounding box center [38, 48] width 76 height 28
